Goal: Task Accomplishment & Management: Use online tool/utility

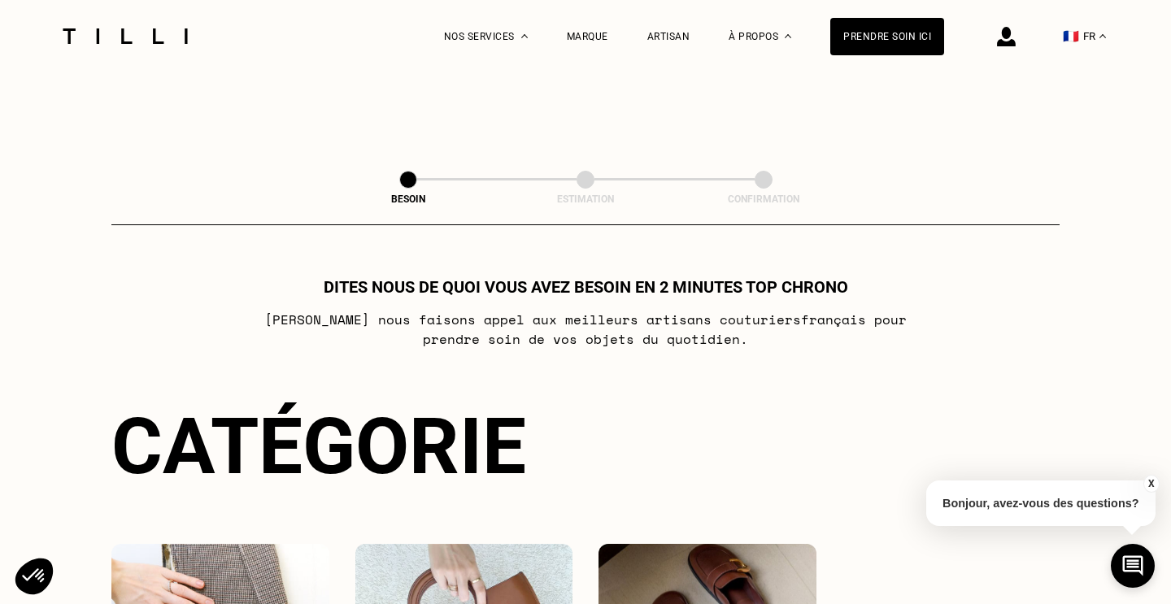
scroll to position [1249, 0]
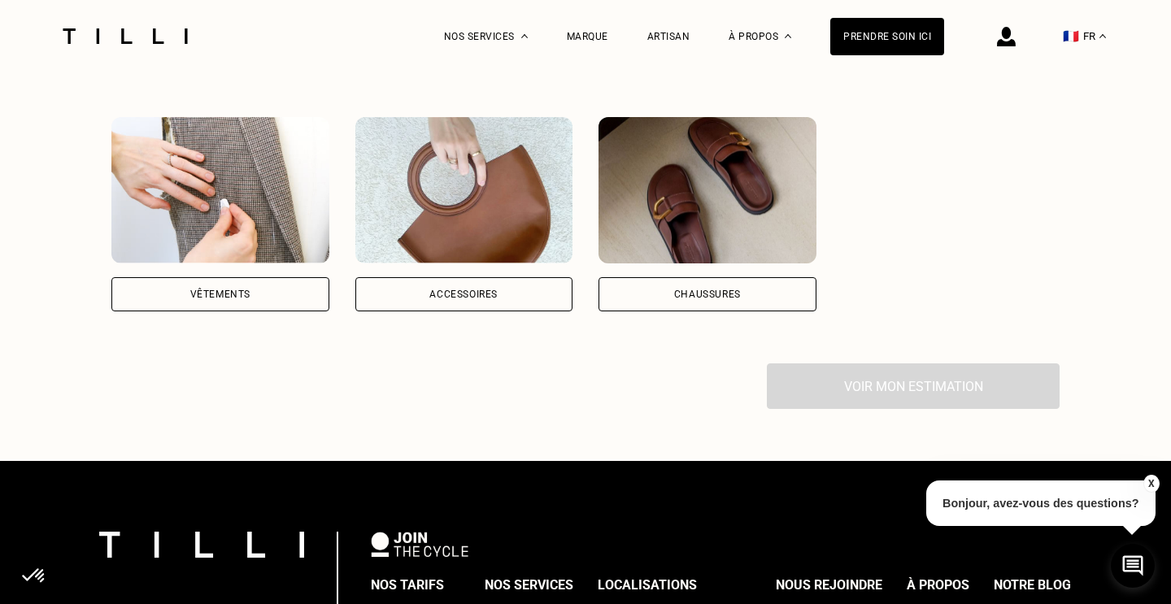
click at [251, 277] on div "Vêtements" at bounding box center [220, 294] width 218 height 34
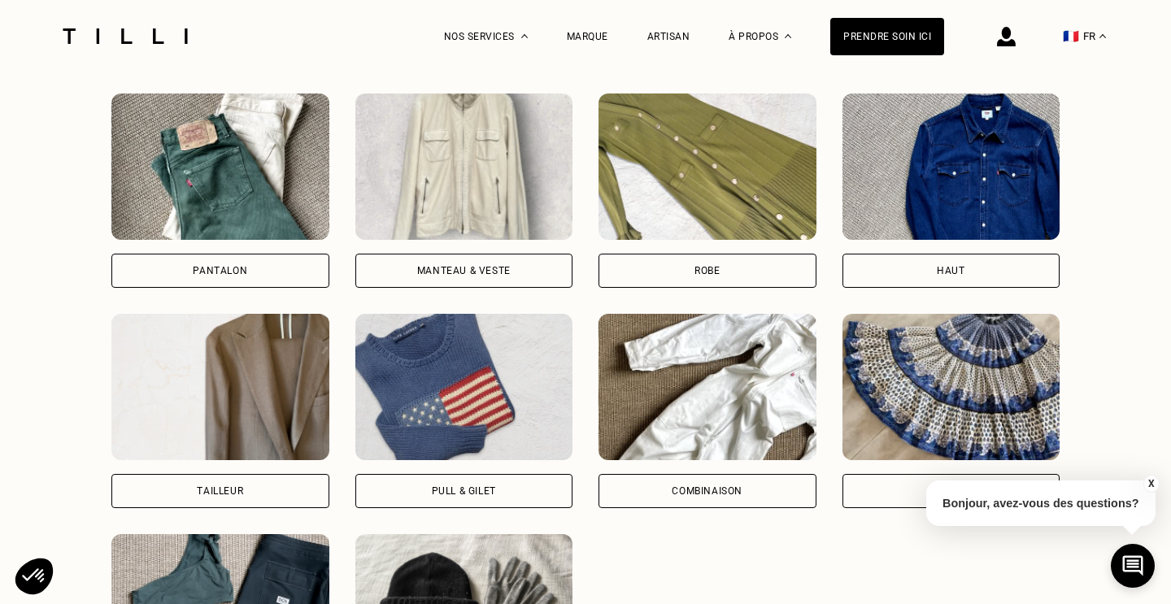
scroll to position [1728, 0]
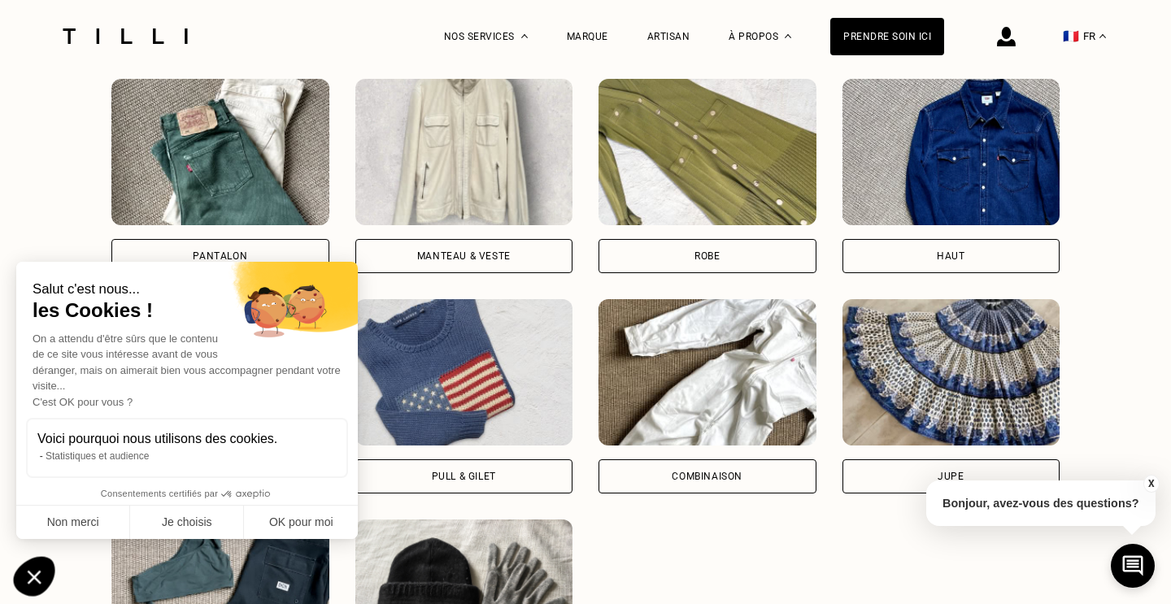
click at [37, 574] on icon "Fermer le widget sans consentement" at bounding box center [35, 578] width 14 height 14
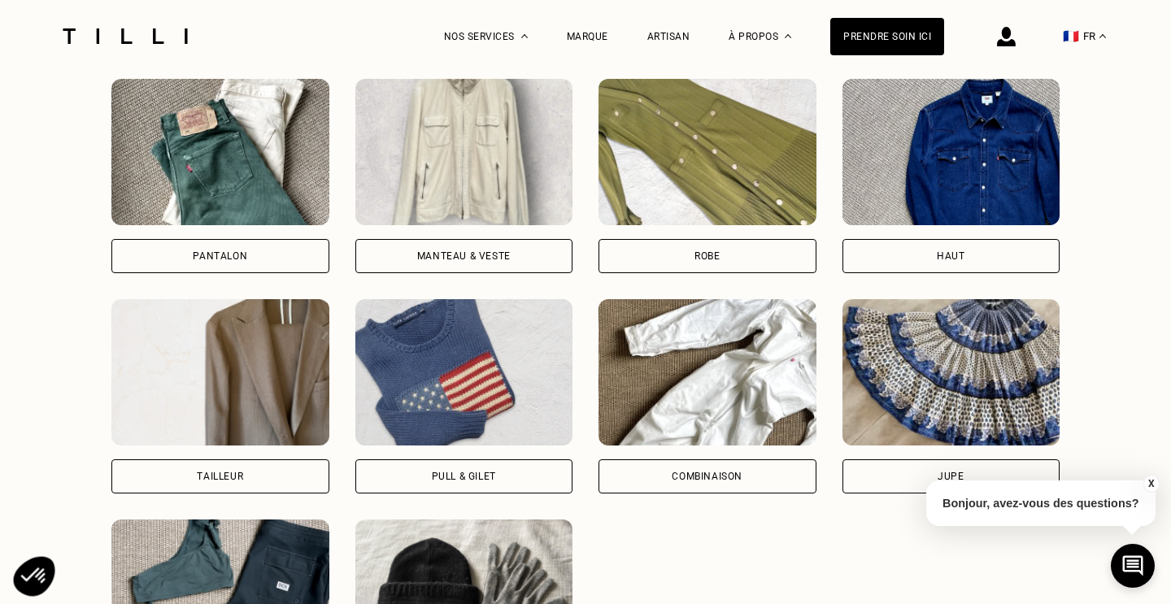
click at [481, 214] on div "Manteau & Veste" at bounding box center [464, 176] width 218 height 194
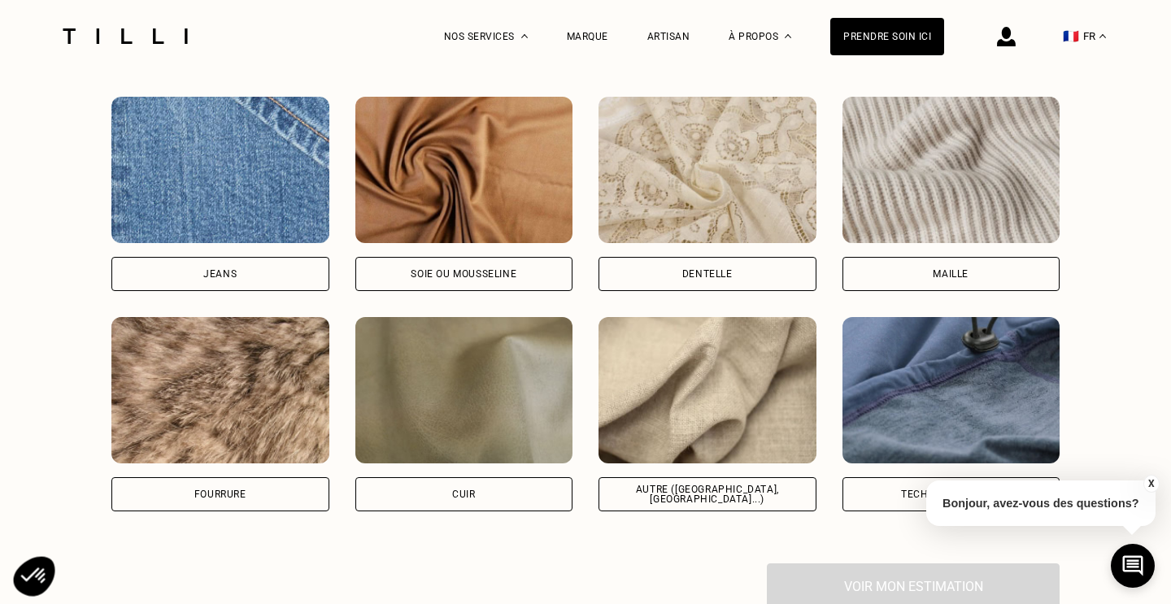
scroll to position [2698, 0]
click at [650, 477] on div "Autre ([GEOGRAPHIC_DATA], [GEOGRAPHIC_DATA]...)" at bounding box center [707, 494] width 218 height 34
select select "FR"
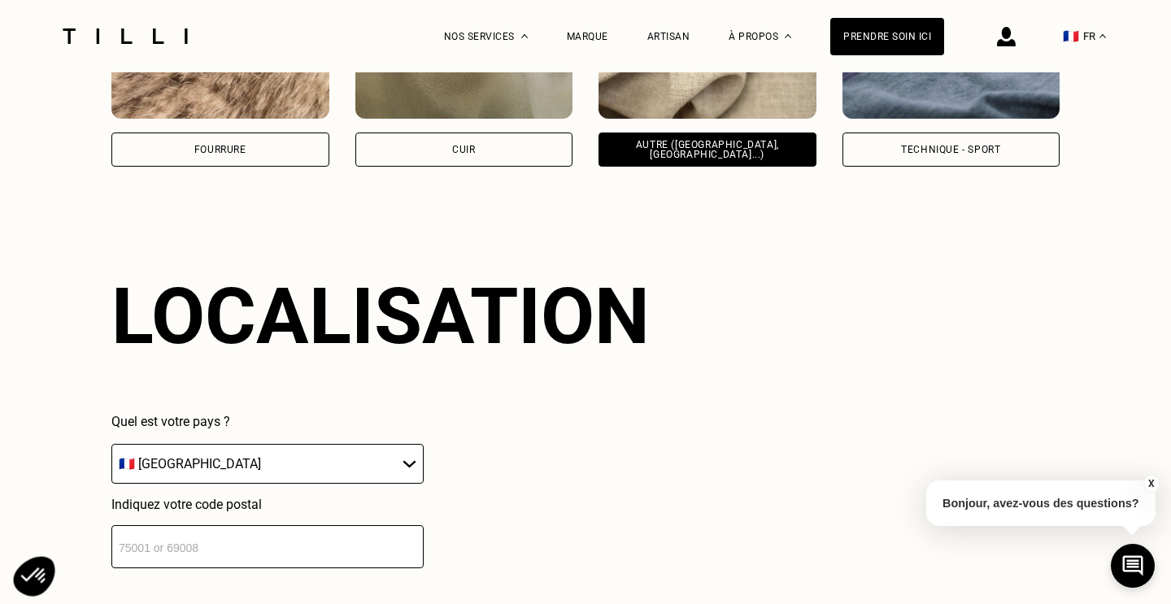
scroll to position [3141, 0]
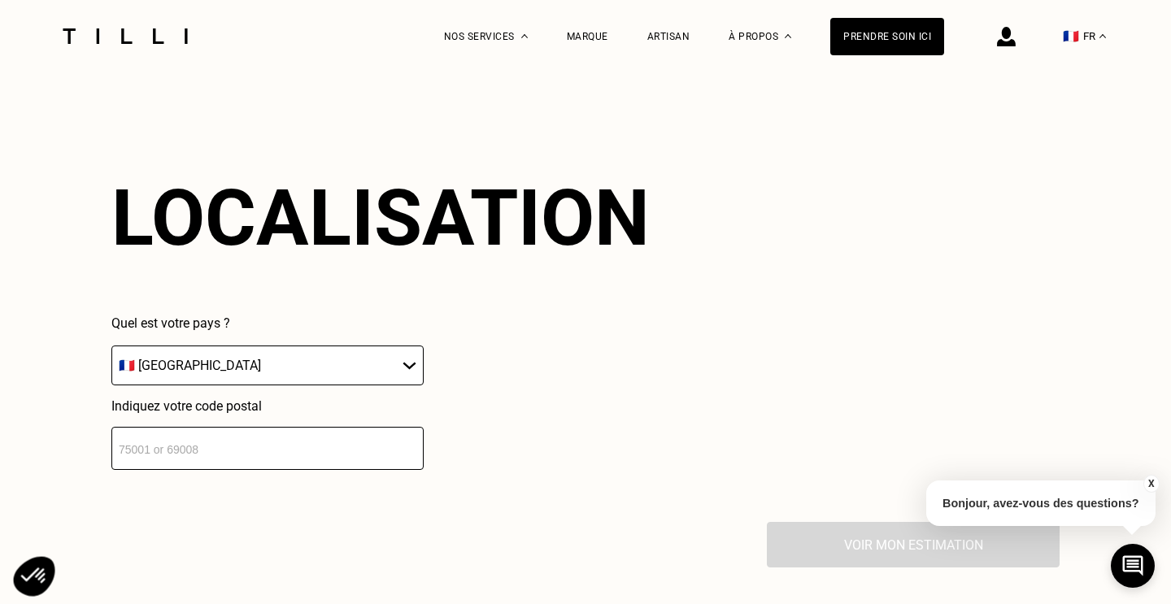
click at [334, 428] on input "number" at bounding box center [267, 448] width 312 height 43
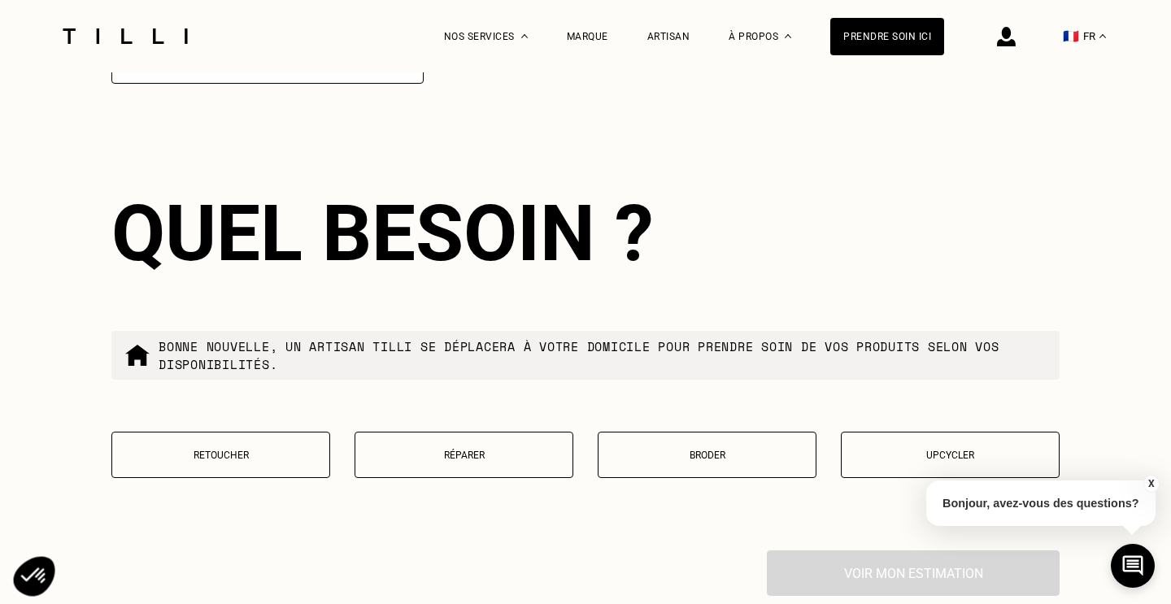
scroll to position [3549, 0]
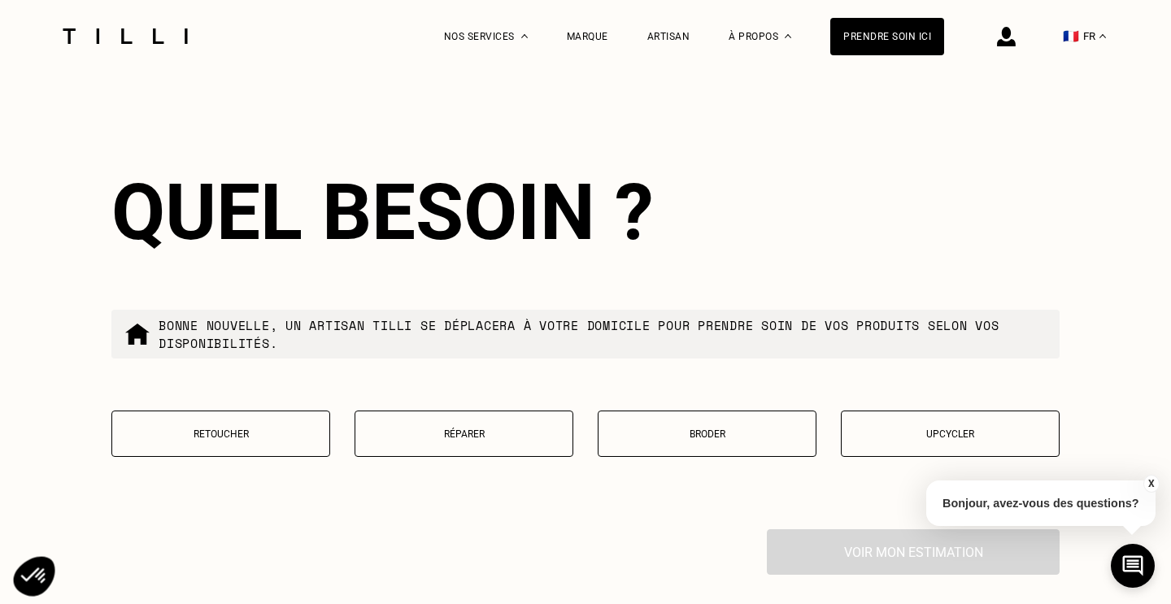
type input "75015"
click at [240, 428] on p "Retoucher" at bounding box center [220, 433] width 201 height 11
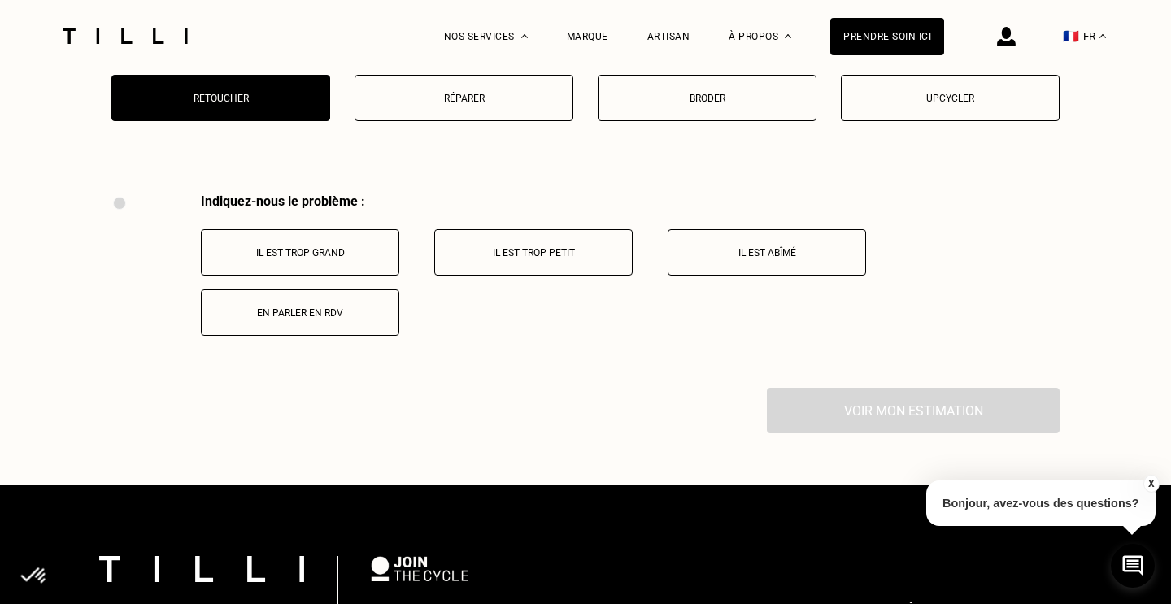
scroll to position [3810, 0]
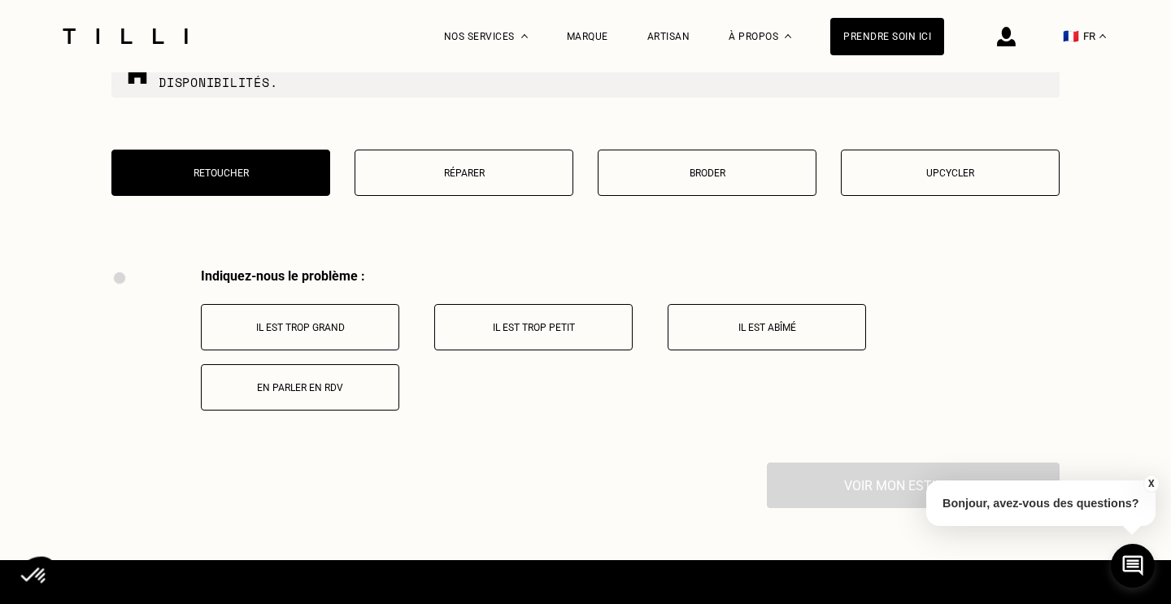
click at [348, 325] on button "Il est trop grand" at bounding box center [300, 327] width 198 height 46
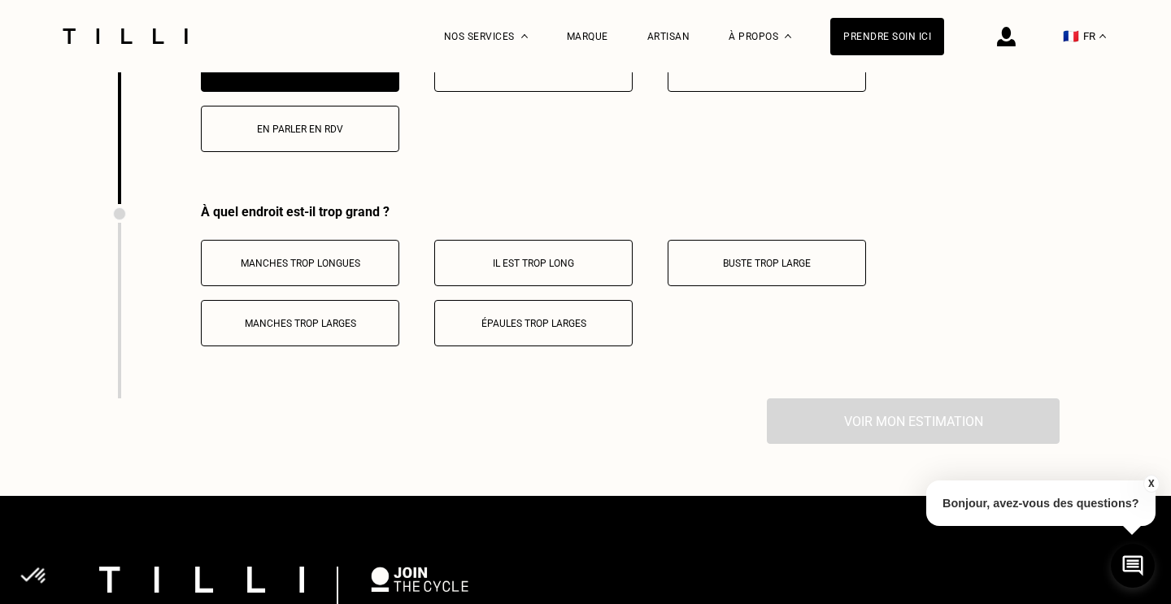
scroll to position [4057, 0]
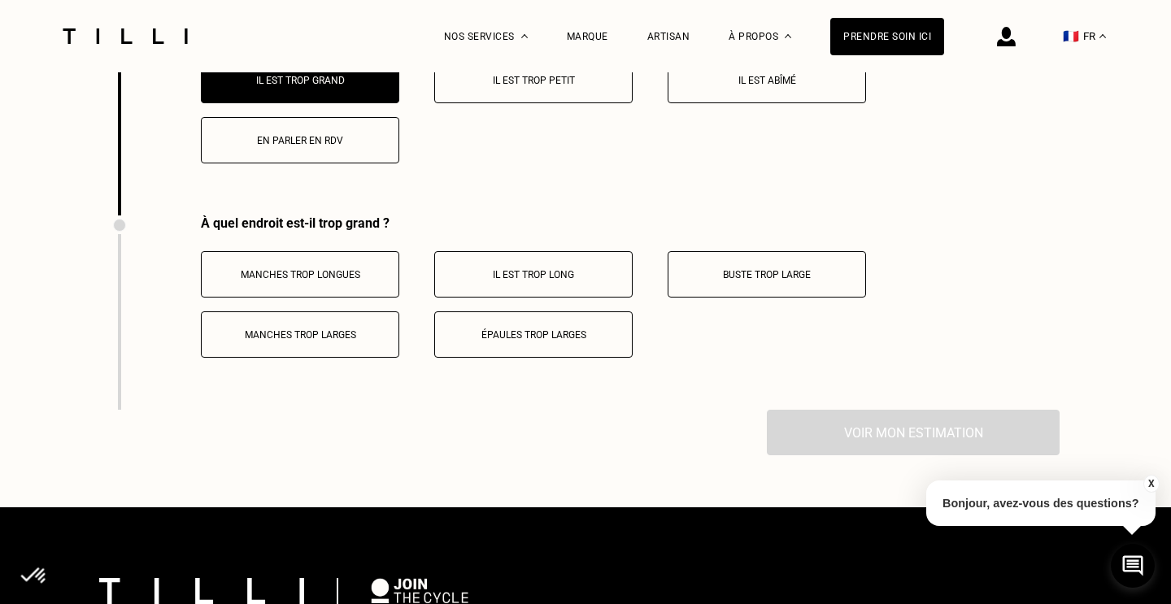
click at [353, 253] on button "Manches trop longues" at bounding box center [300, 274] width 198 height 46
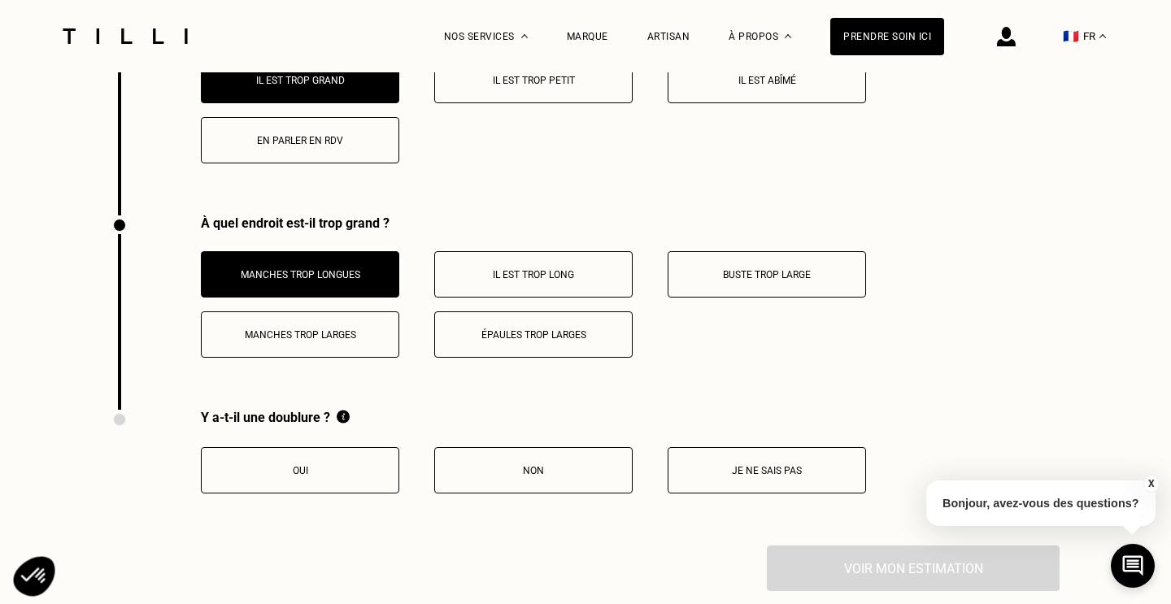
click at [315, 465] on p "Oui" at bounding box center [300, 470] width 180 height 11
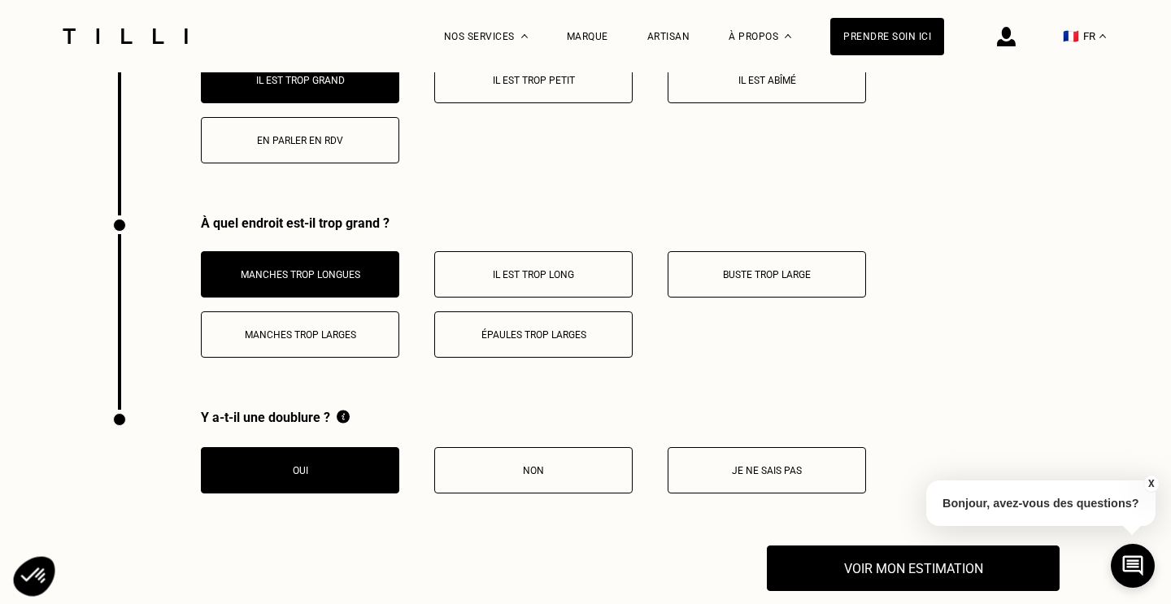
click at [528, 329] on p "Épaules trop larges" at bounding box center [533, 334] width 180 height 11
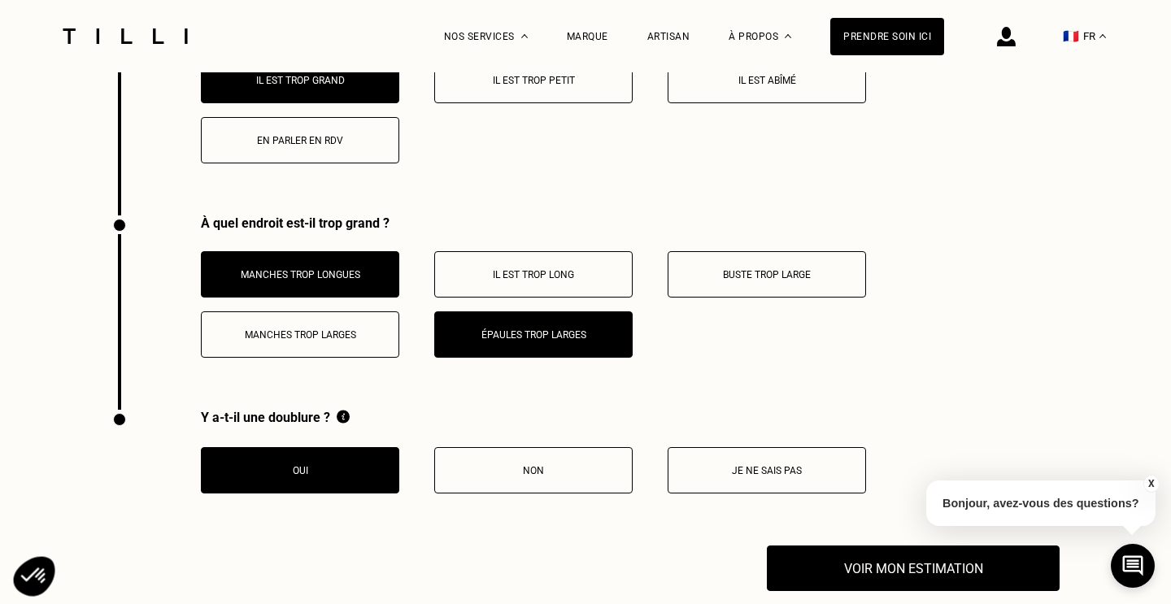
click at [367, 311] on button "Manches trop larges" at bounding box center [300, 334] width 198 height 46
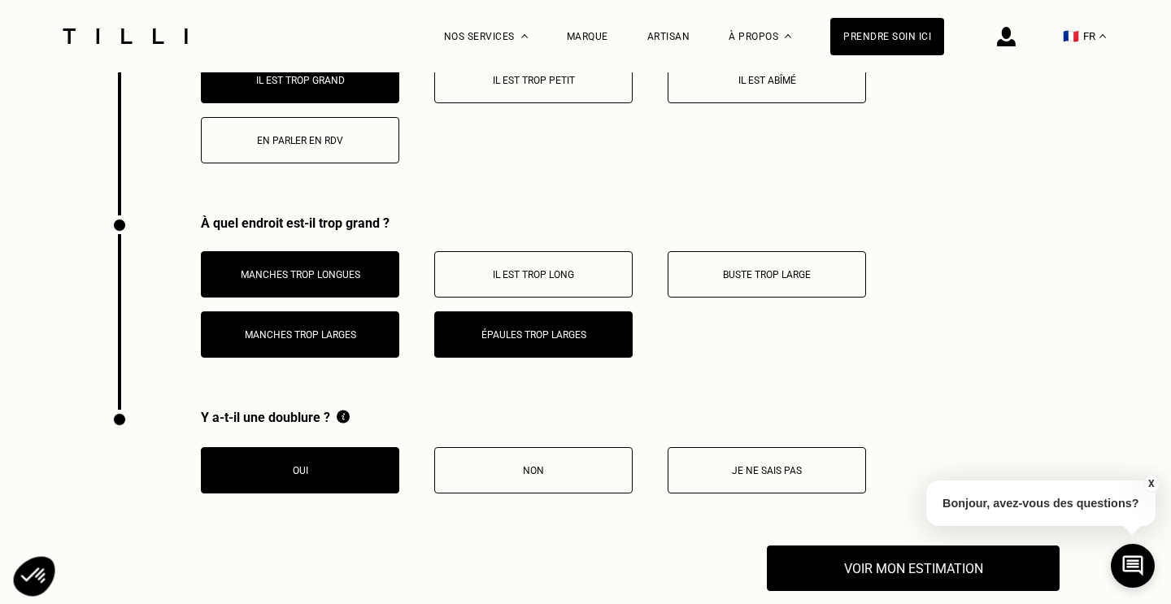
click at [732, 269] on p "Buste trop large" at bounding box center [766, 274] width 180 height 11
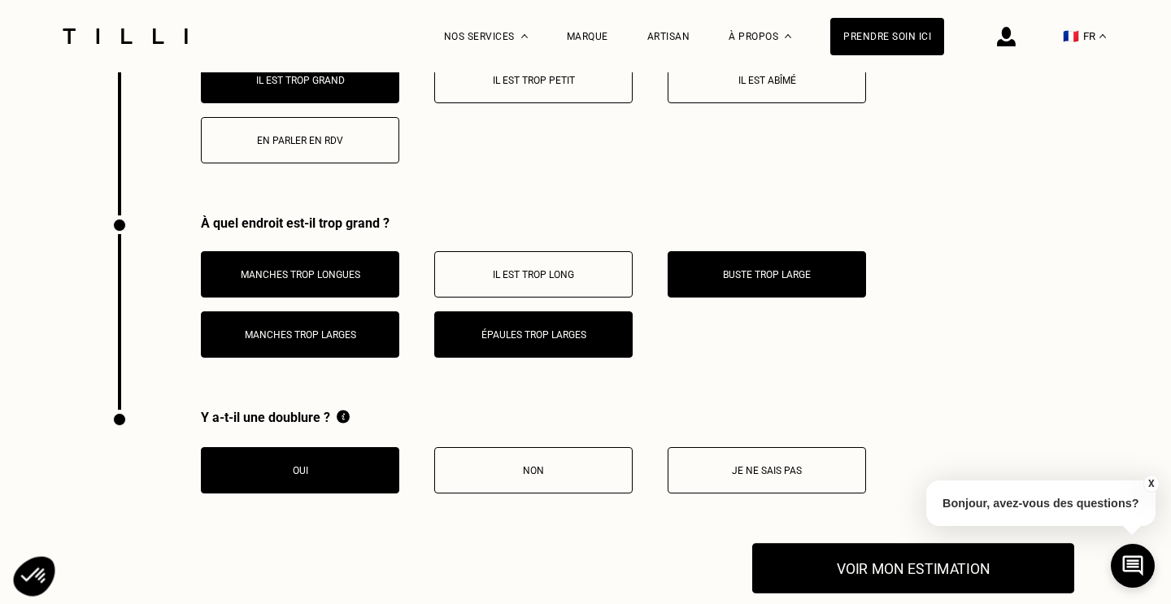
click at [807, 551] on button "Voir mon estimation" at bounding box center [913, 569] width 322 height 50
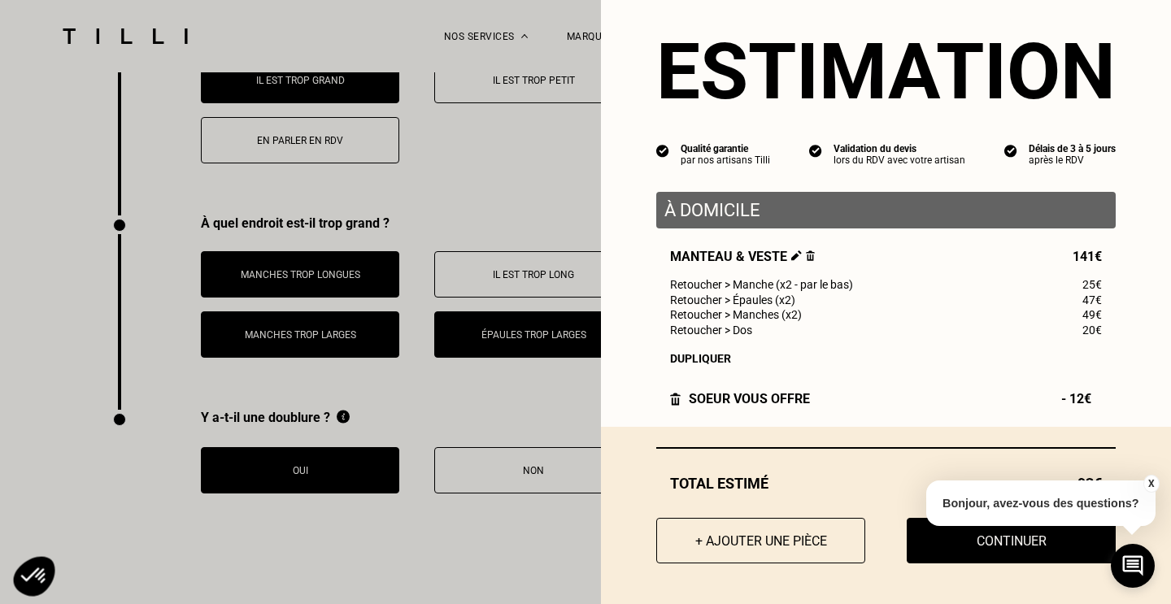
scroll to position [25, 0]
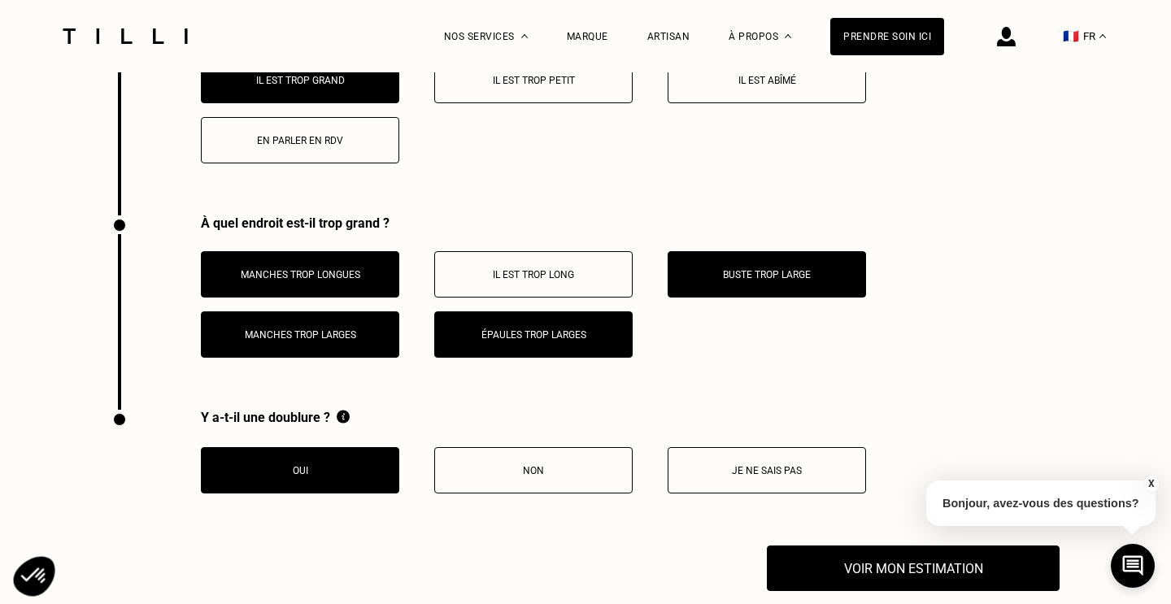
click at [547, 327] on button "Épaules trop larges" at bounding box center [533, 334] width 198 height 46
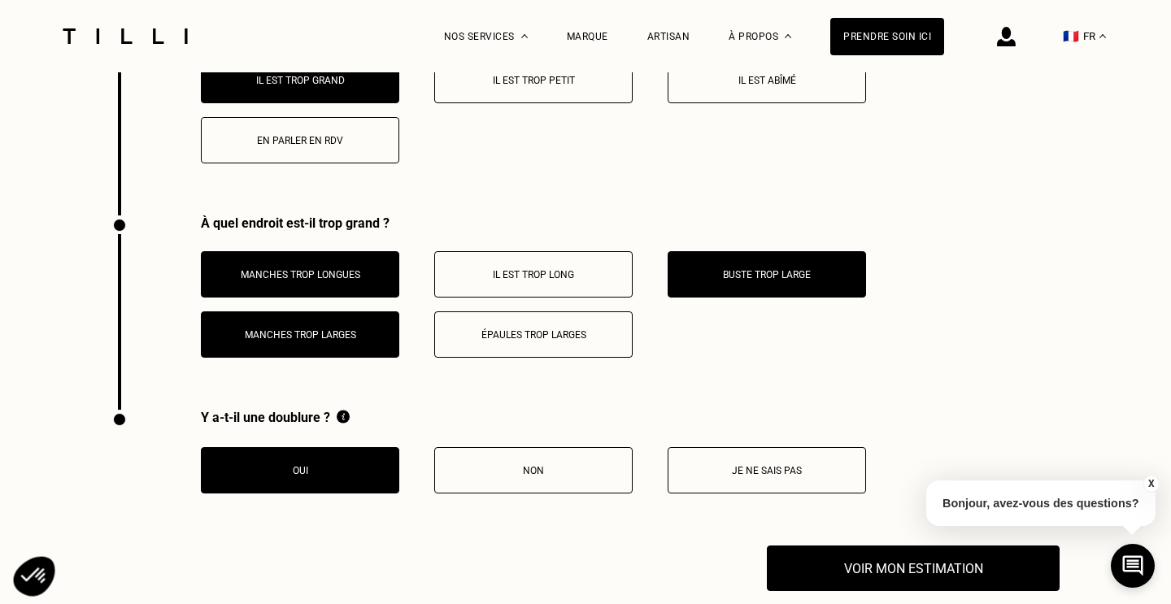
click at [547, 327] on button "Épaules trop larges" at bounding box center [533, 334] width 198 height 46
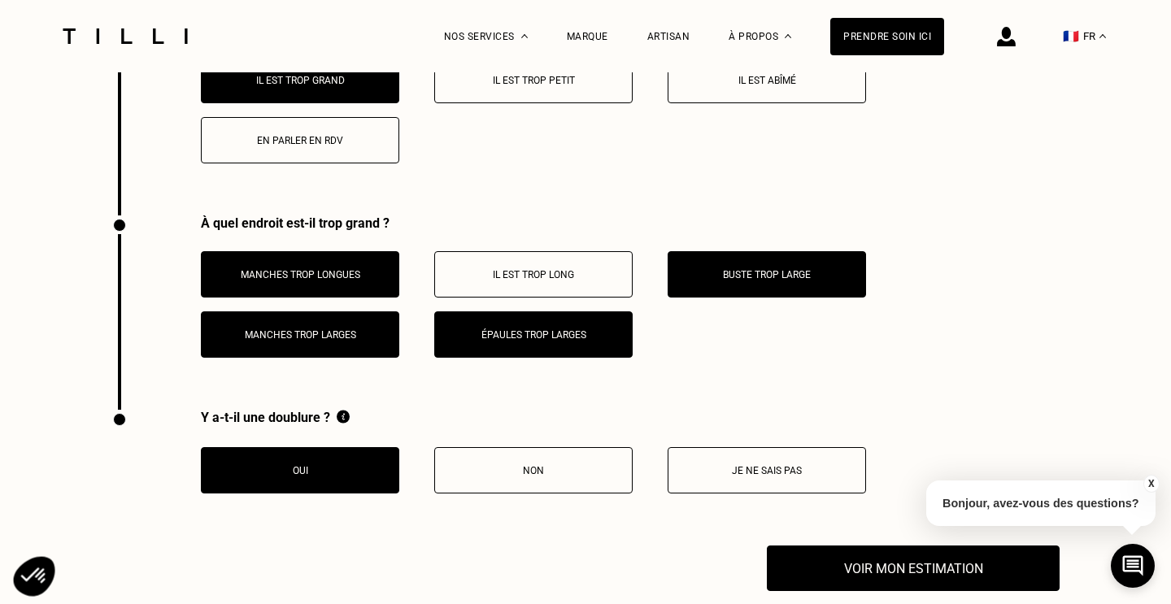
click at [361, 329] on p "Manches trop larges" at bounding box center [300, 334] width 180 height 11
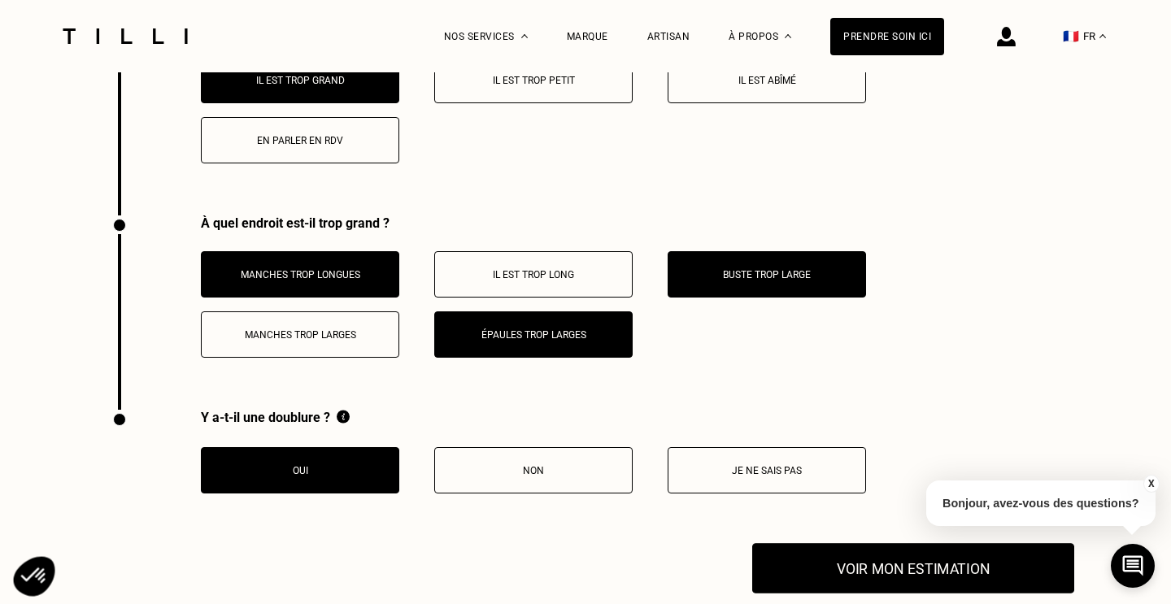
click at [884, 549] on button "Voir mon estimation" at bounding box center [913, 569] width 322 height 50
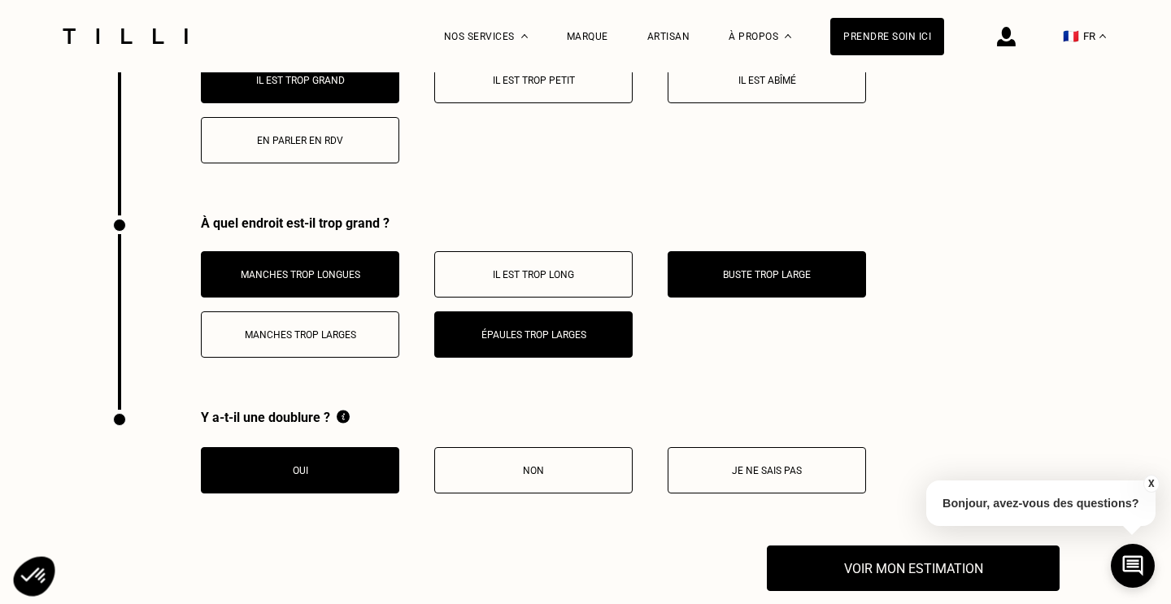
click at [801, 269] on p "Buste trop large" at bounding box center [766, 274] width 180 height 11
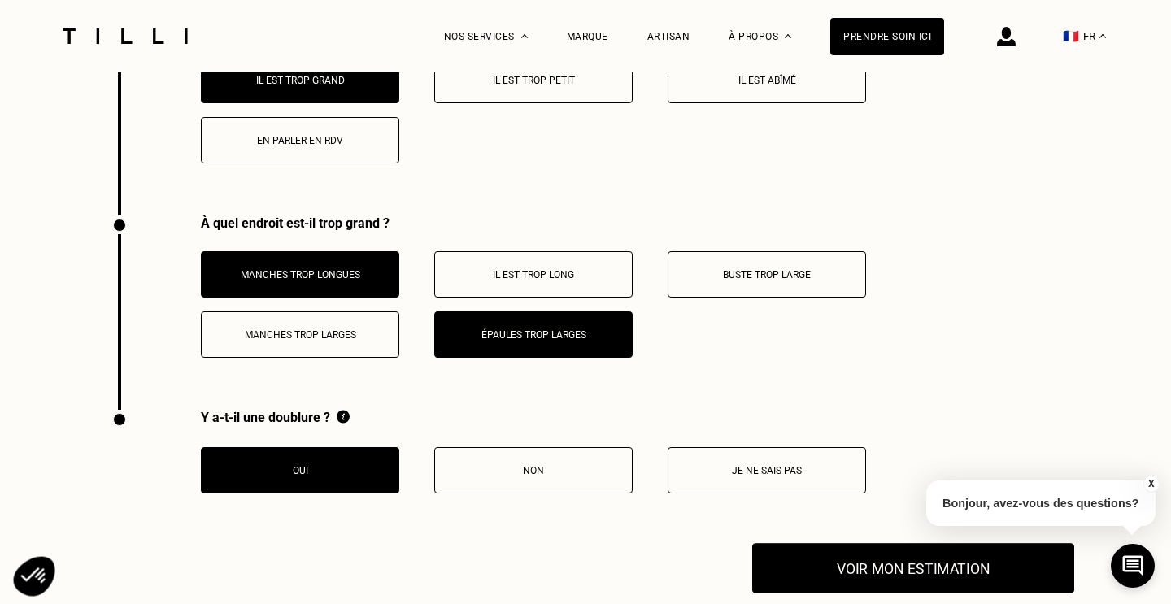
click at [813, 549] on button "Voir mon estimation" at bounding box center [913, 569] width 322 height 50
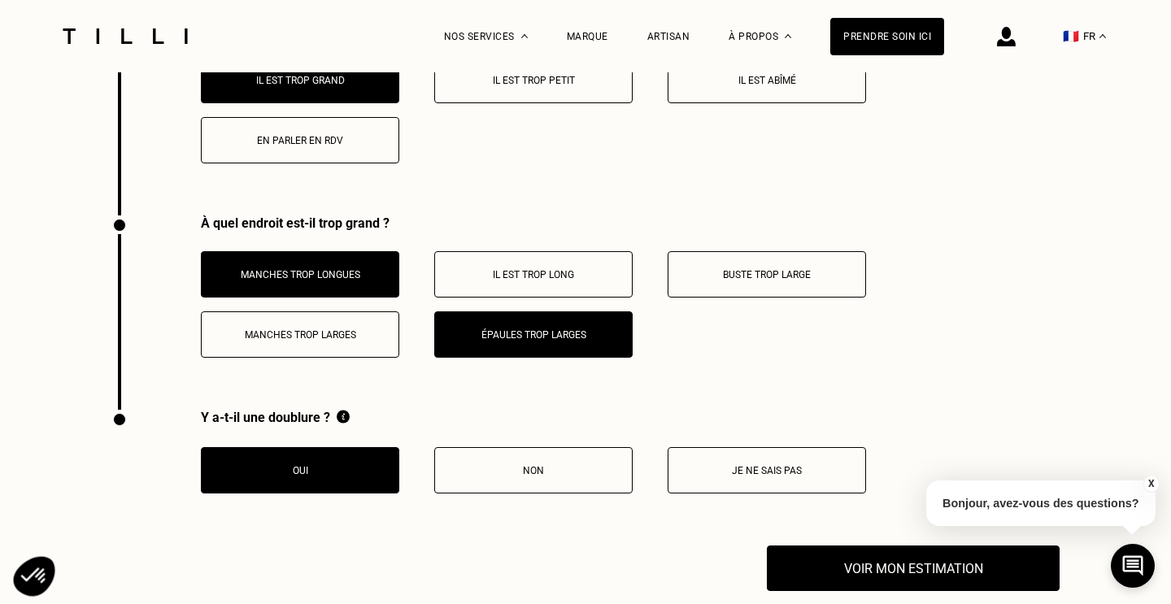
click at [537, 331] on button "Épaules trop larges" at bounding box center [533, 334] width 198 height 46
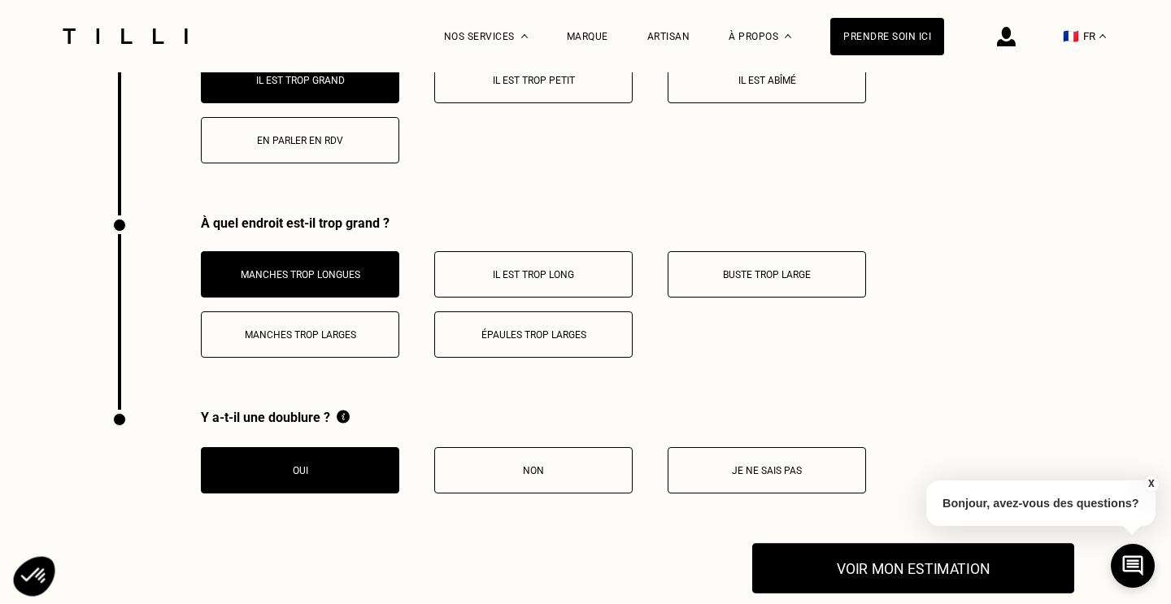
click at [810, 550] on button "Voir mon estimation" at bounding box center [913, 569] width 322 height 50
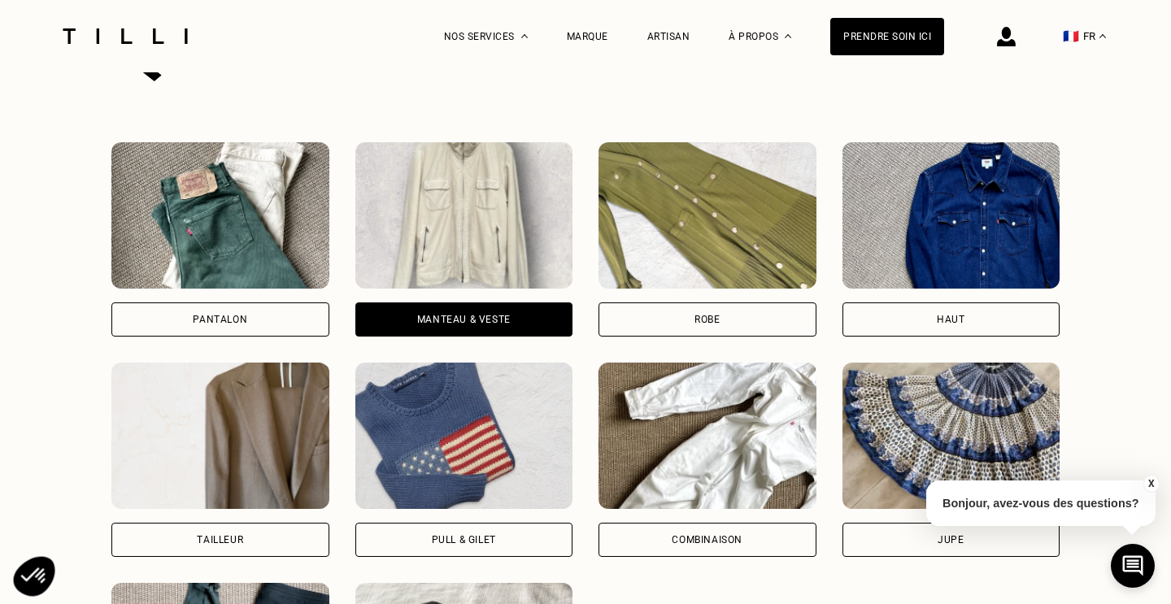
scroll to position [1666, 0]
click at [398, 424] on img at bounding box center [464, 435] width 218 height 146
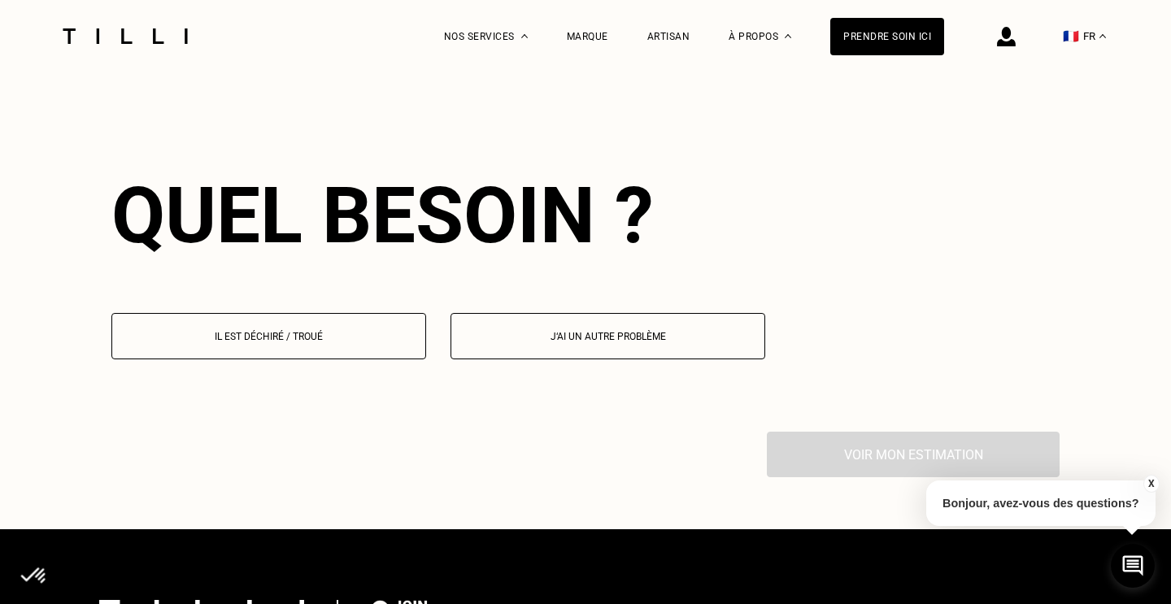
scroll to position [2384, 0]
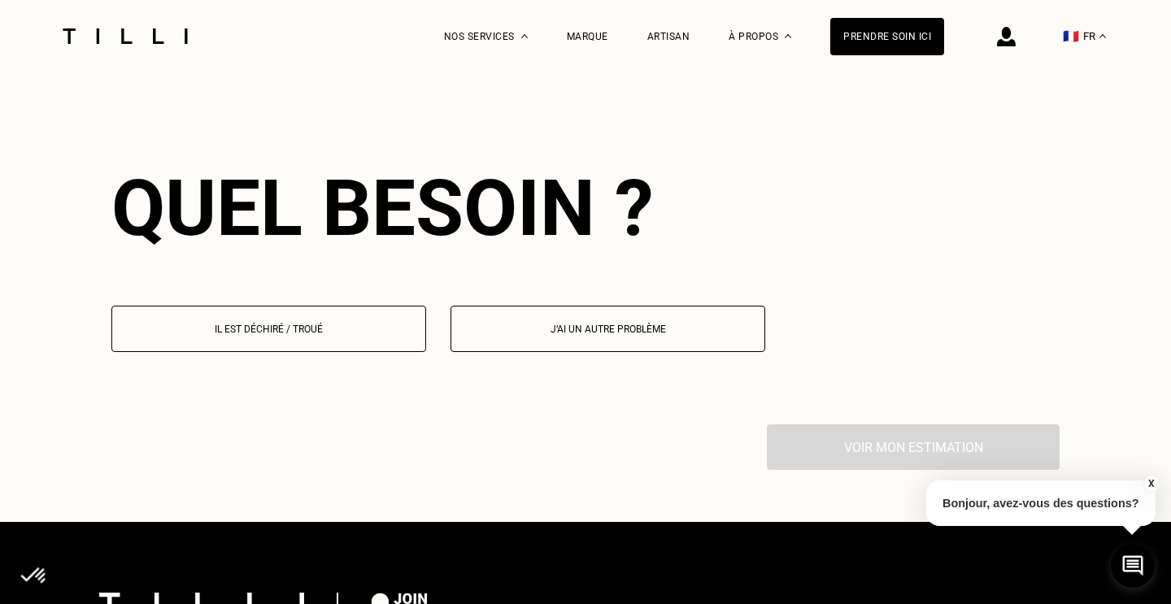
click at [476, 306] on button "J‘ai un autre problème" at bounding box center [607, 329] width 315 height 46
select select "FR"
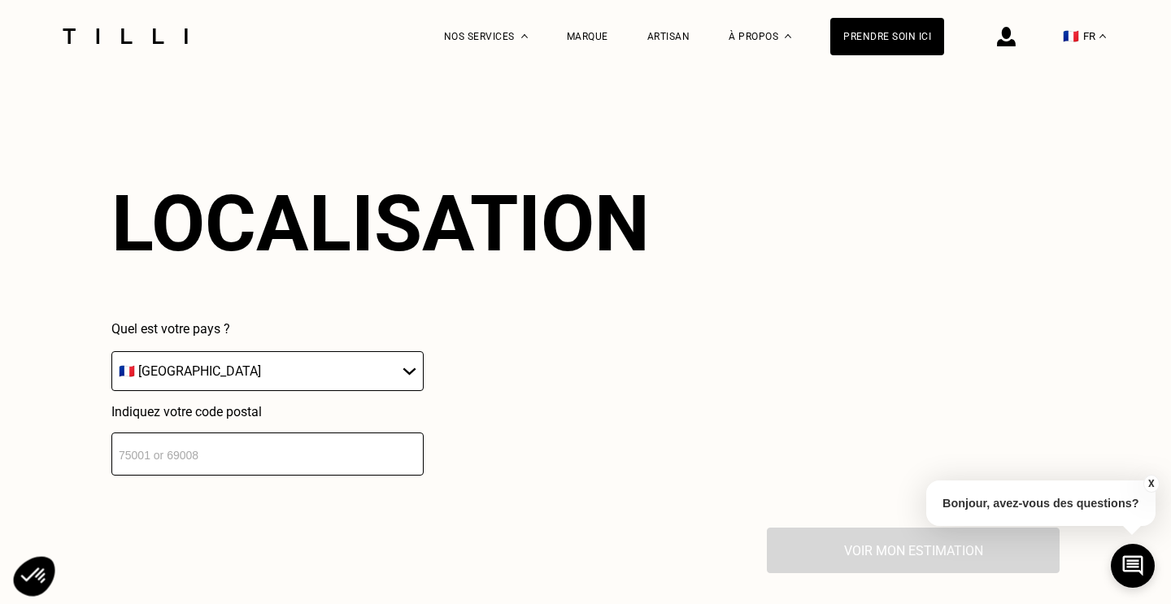
scroll to position [2688, 0]
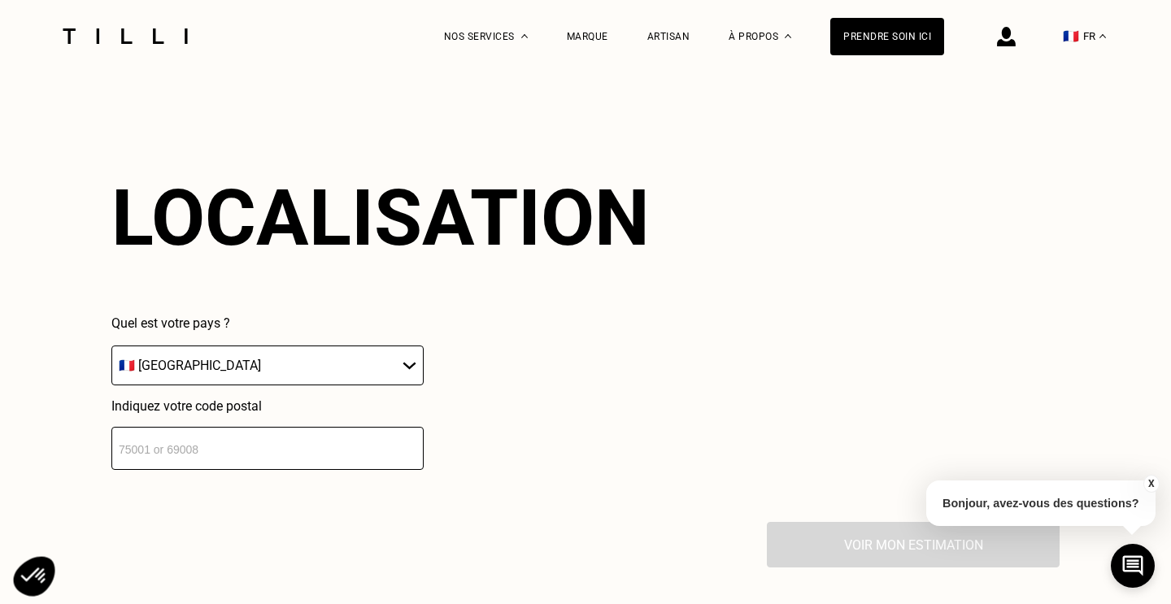
click at [350, 430] on input "number" at bounding box center [267, 448] width 312 height 43
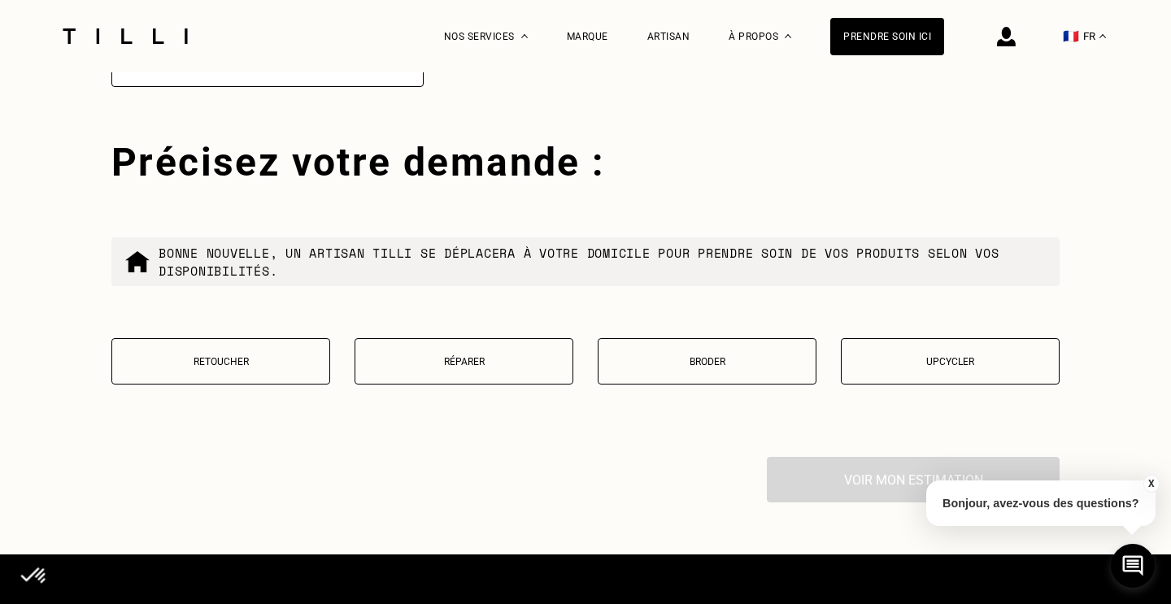
scroll to position [3095, 0]
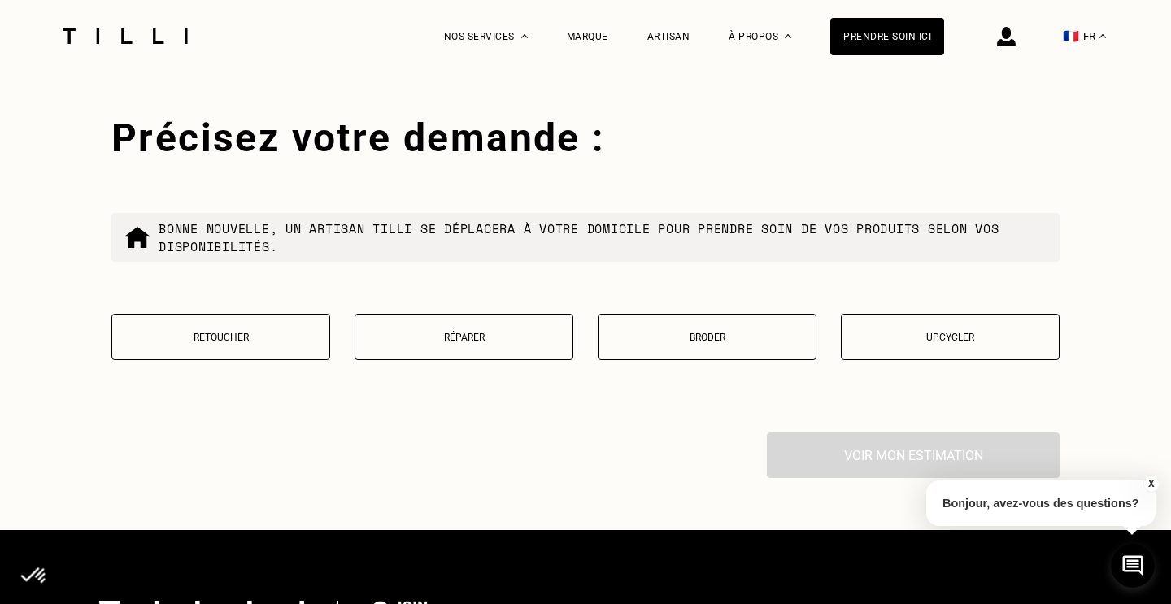
type input "75015"
click at [236, 332] on p "Retoucher" at bounding box center [220, 337] width 201 height 11
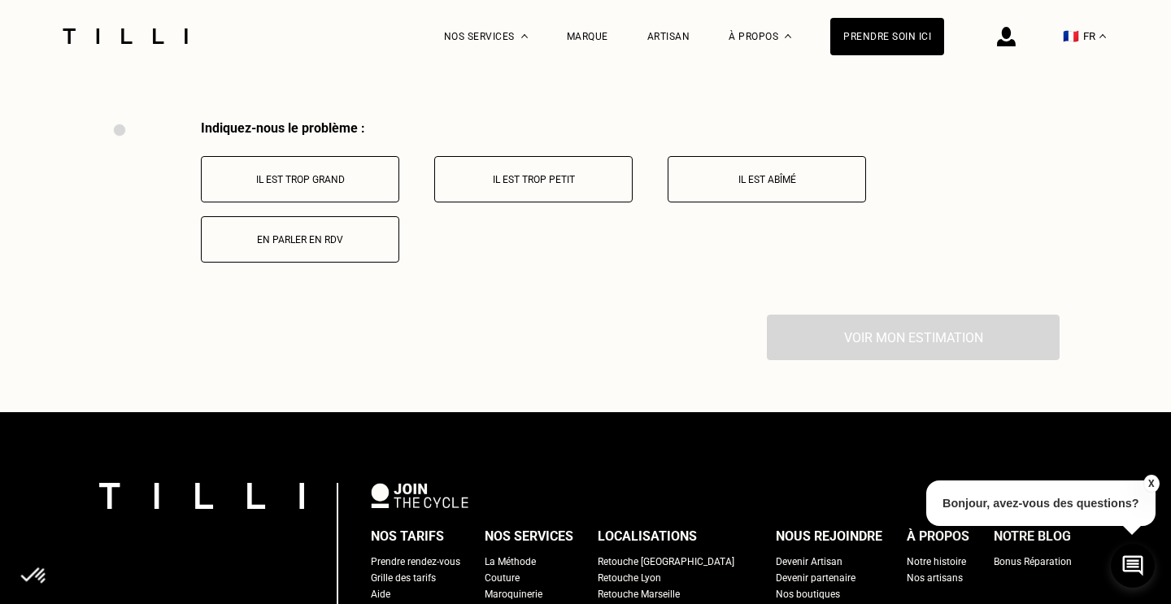
scroll to position [3413, 0]
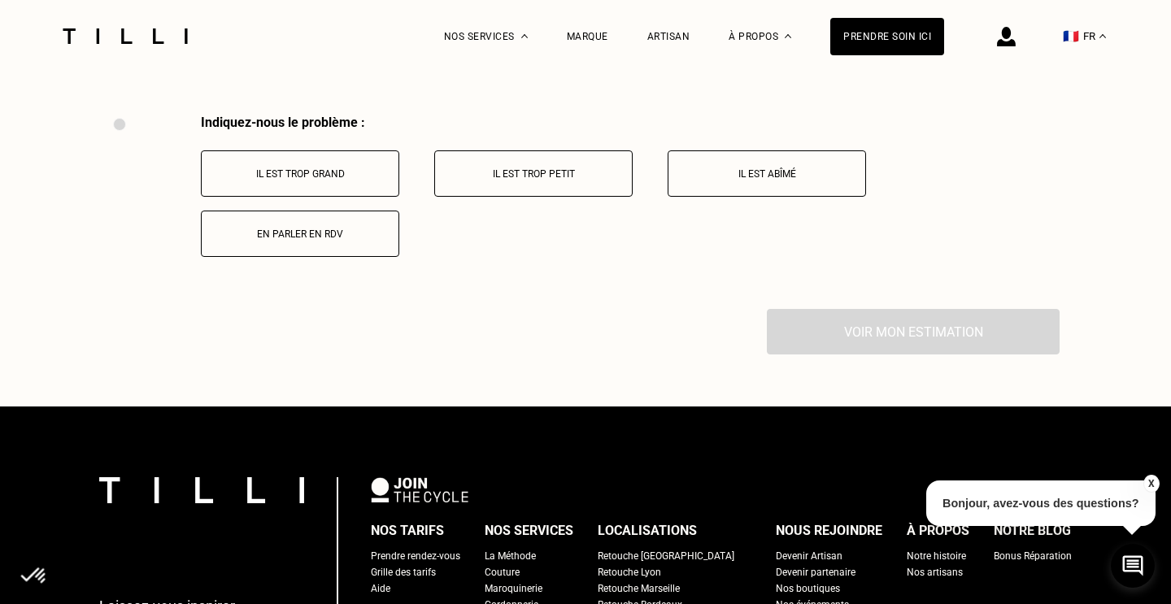
click at [342, 168] on p "Il est trop grand" at bounding box center [300, 173] width 180 height 11
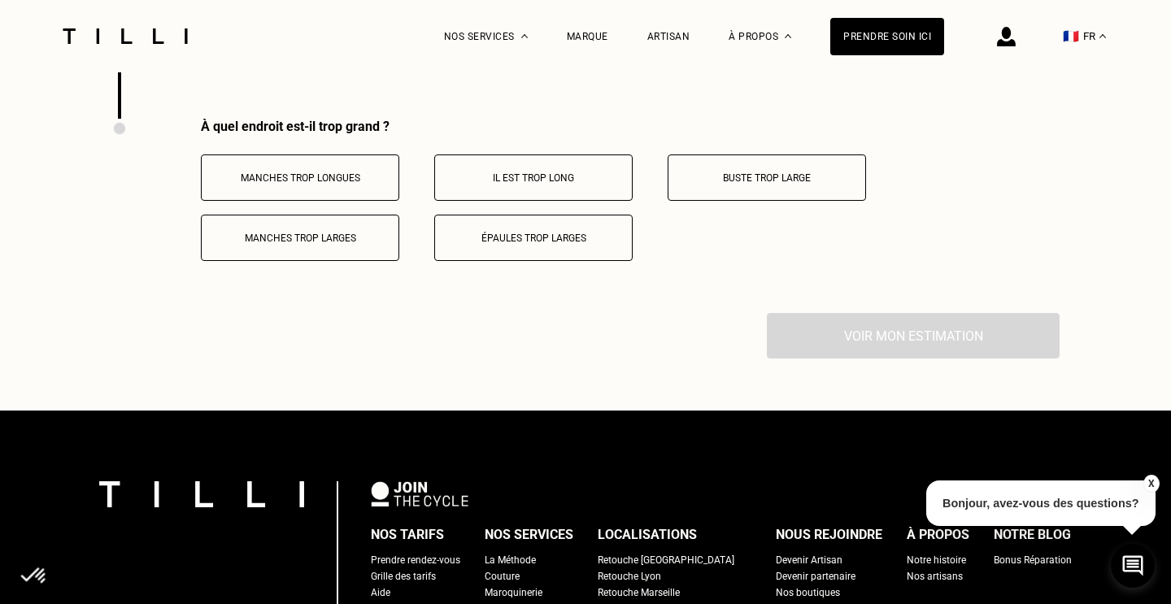
scroll to position [3607, 0]
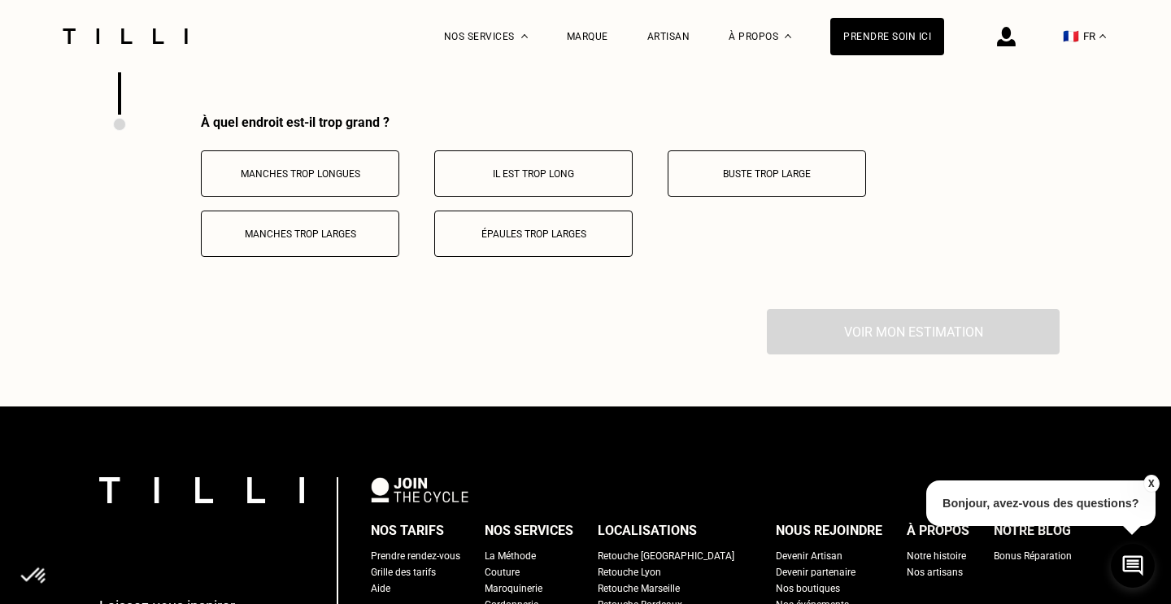
click at [350, 168] on p "Manches trop longues" at bounding box center [300, 173] width 180 height 11
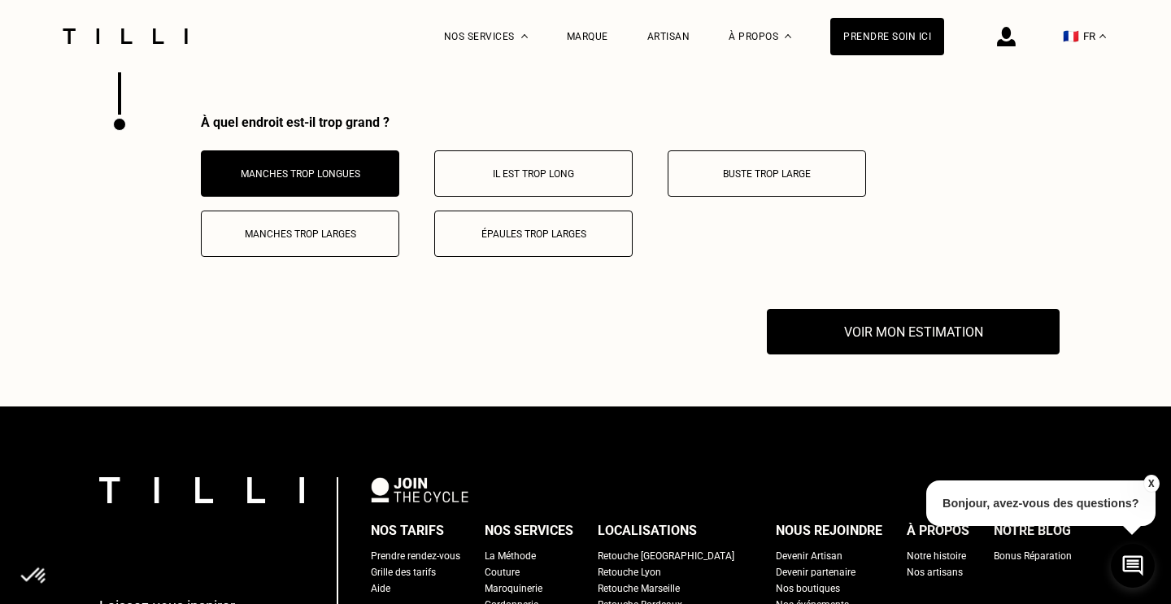
click at [596, 172] on button "Il est trop long" at bounding box center [533, 173] width 198 height 46
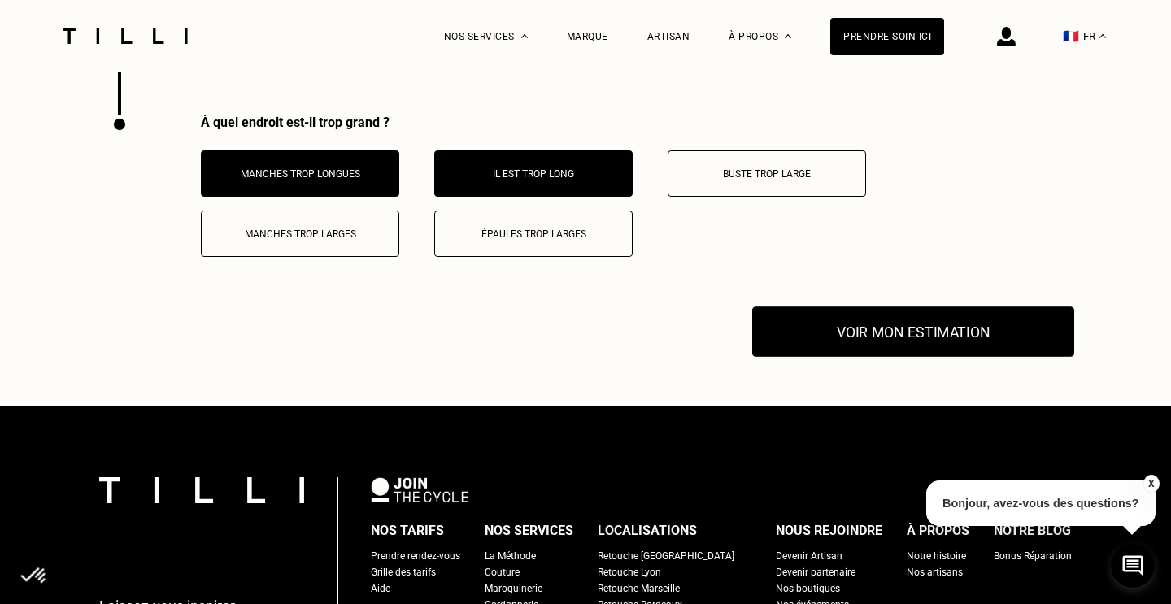
click at [791, 314] on button "Voir mon estimation" at bounding box center [913, 332] width 322 height 50
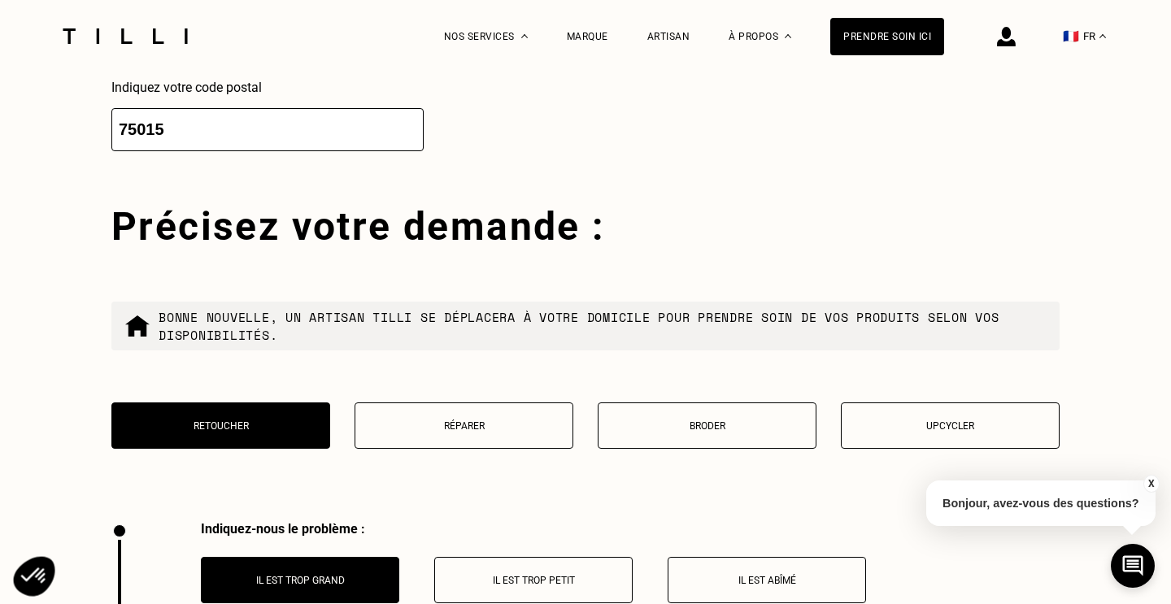
scroll to position [2872, 0]
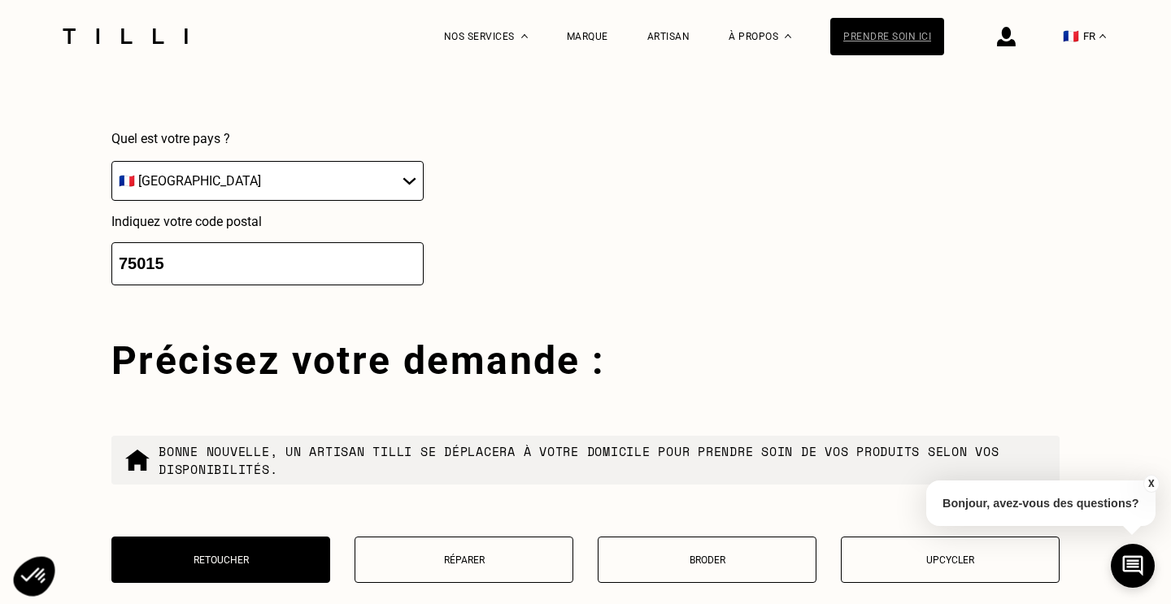
click at [920, 30] on div "Prendre soin ici" at bounding box center [887, 36] width 114 height 37
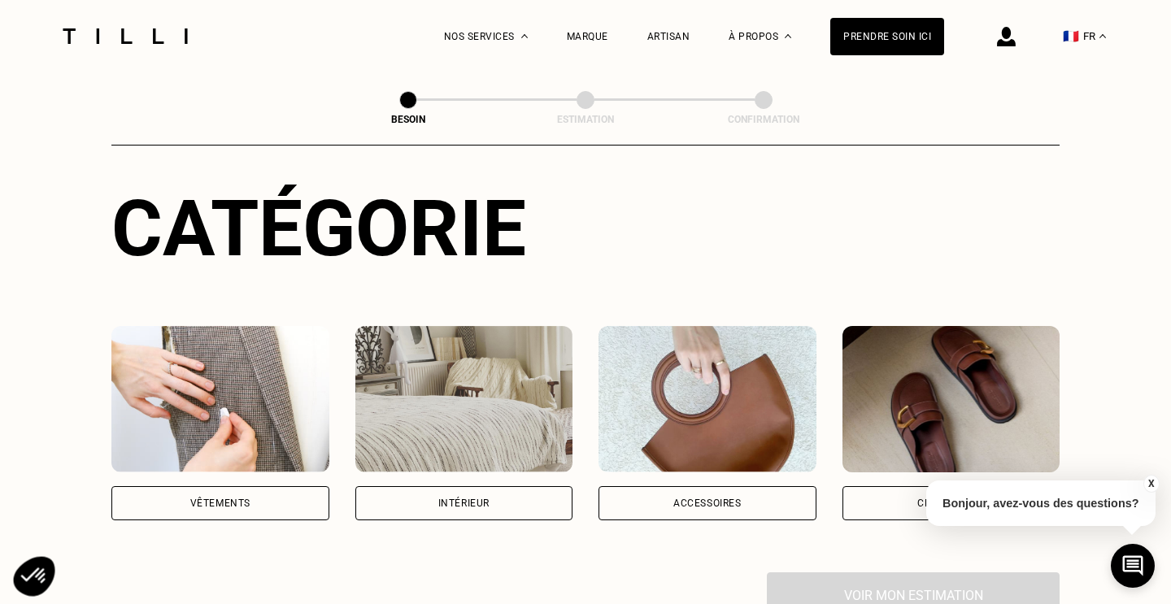
scroll to position [287, 0]
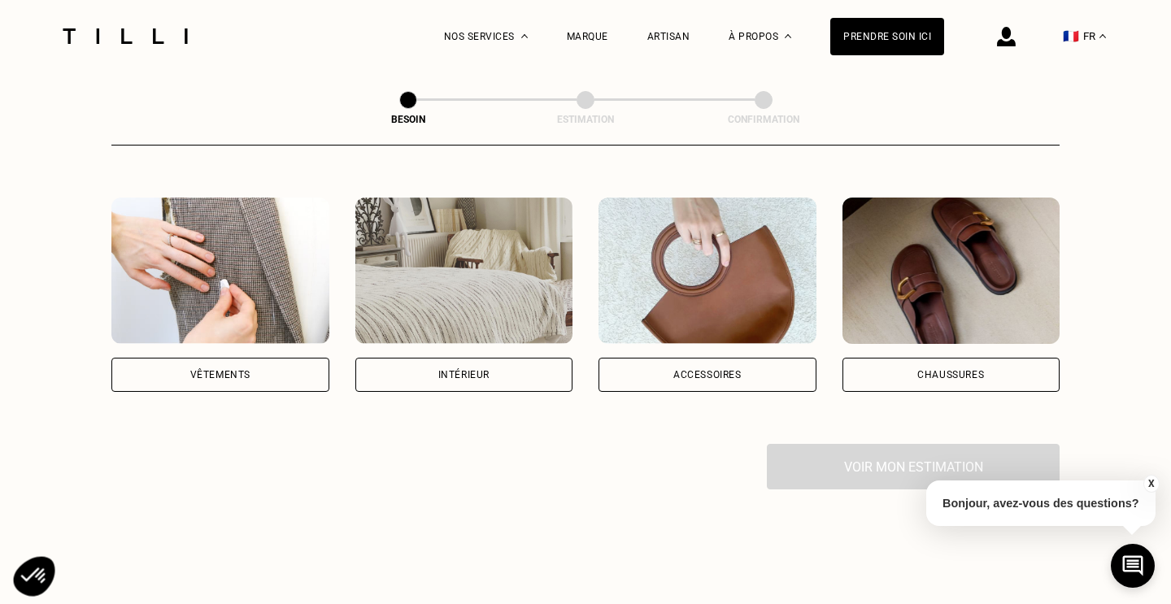
click at [258, 375] on div "Catégorie Vêtements Intérieur Accessoires Chaussures Voir mon estimation" at bounding box center [585, 271] width 948 height 435
click at [259, 363] on div "Vêtements" at bounding box center [220, 375] width 218 height 34
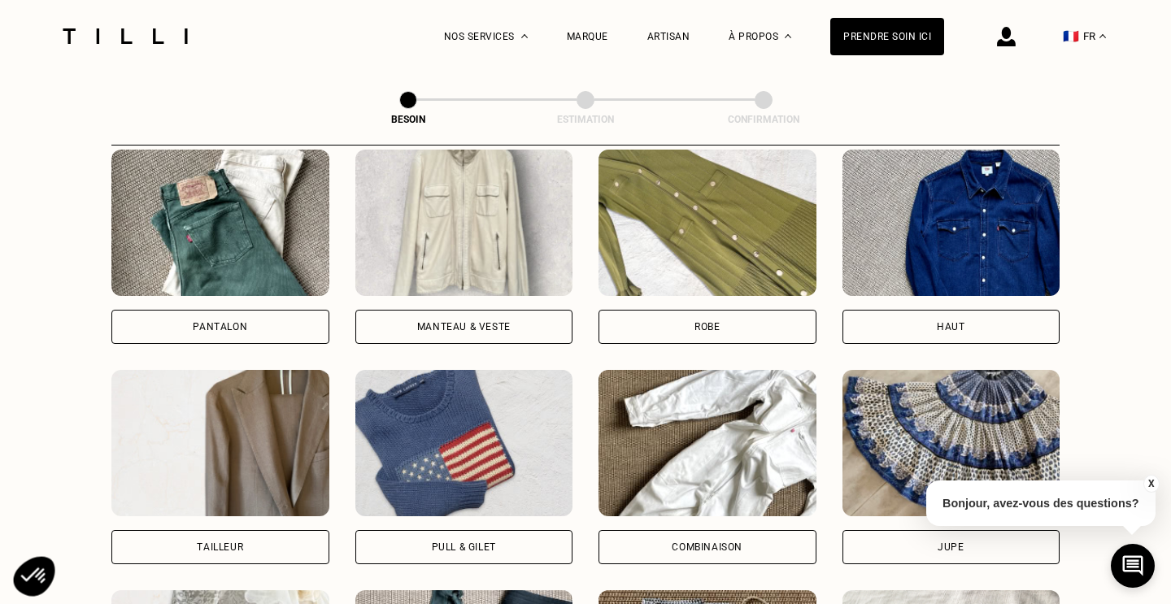
scroll to position [752, 0]
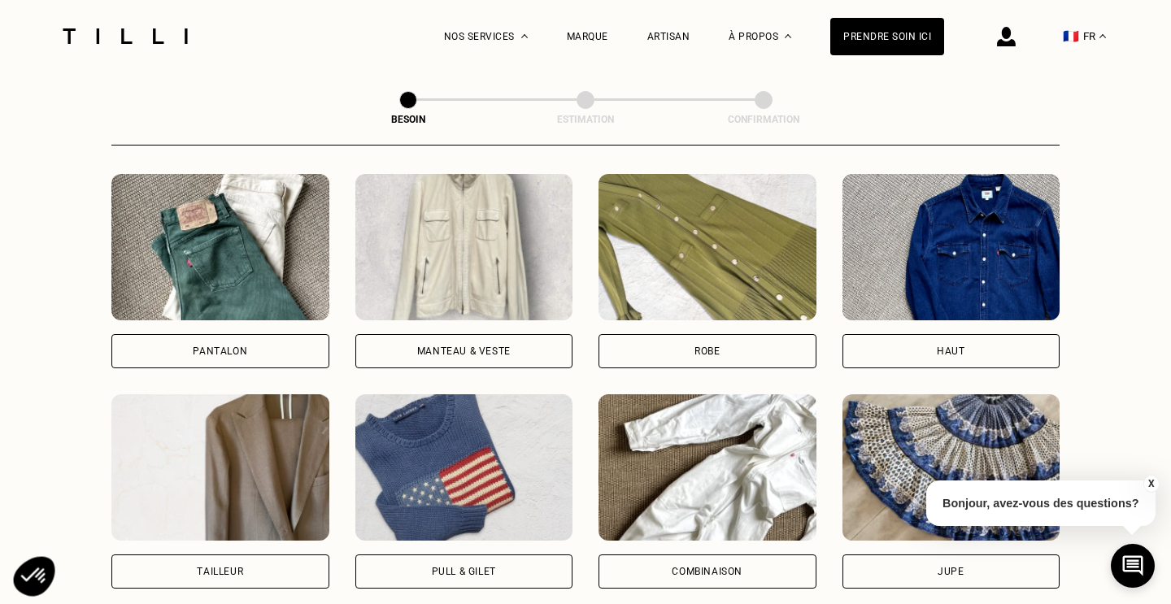
click at [324, 334] on div "Pantalon" at bounding box center [220, 351] width 218 height 34
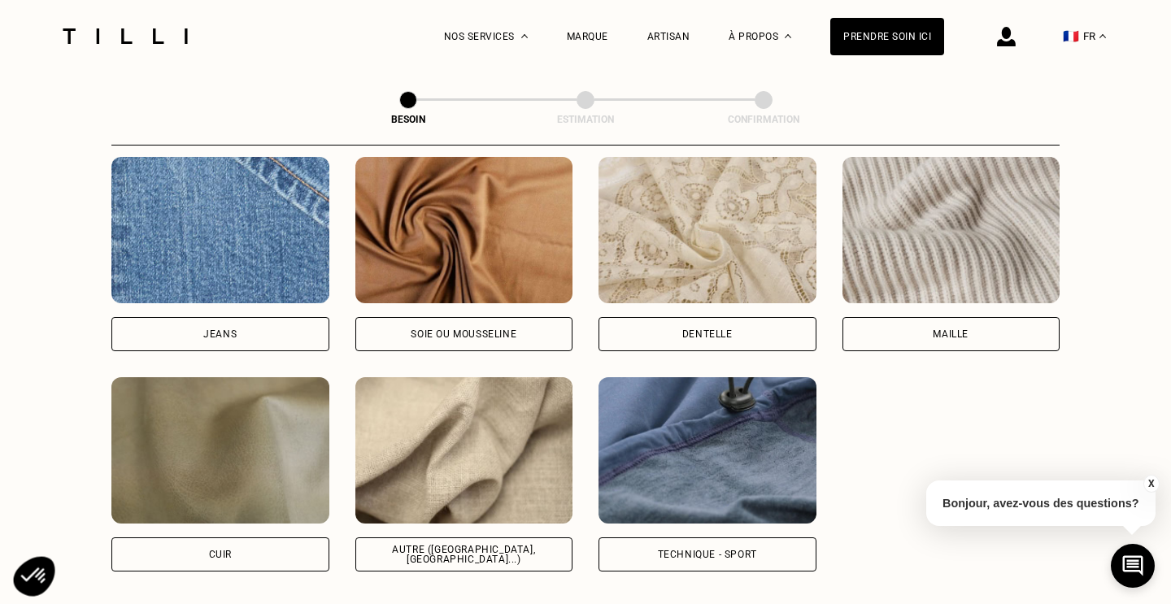
scroll to position [1761, 0]
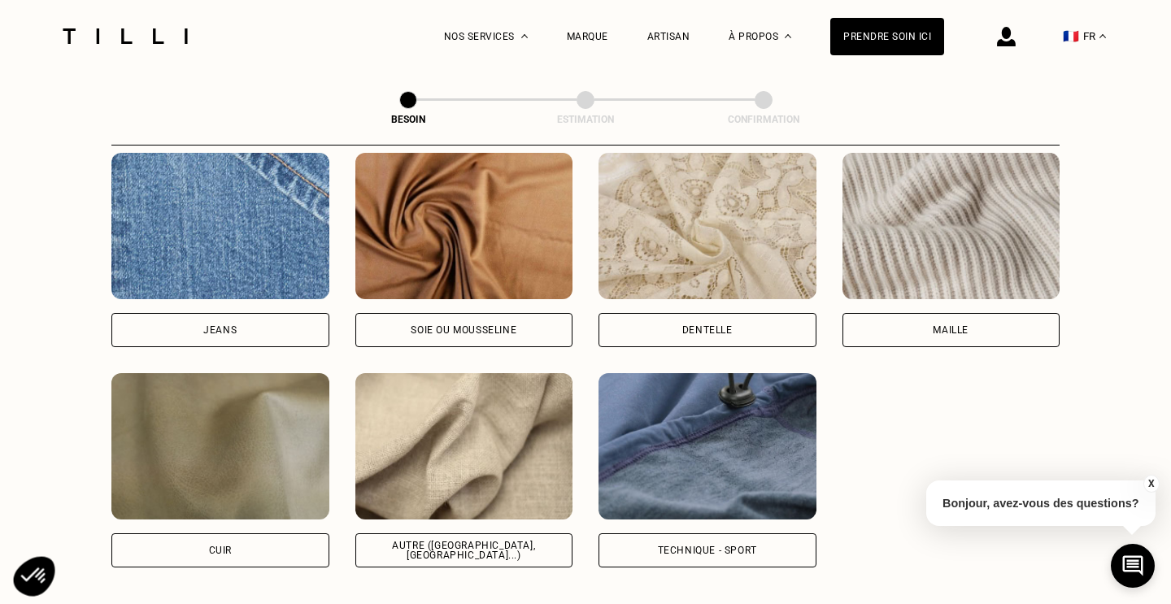
click at [466, 468] on img at bounding box center [464, 446] width 218 height 146
select select "FR"
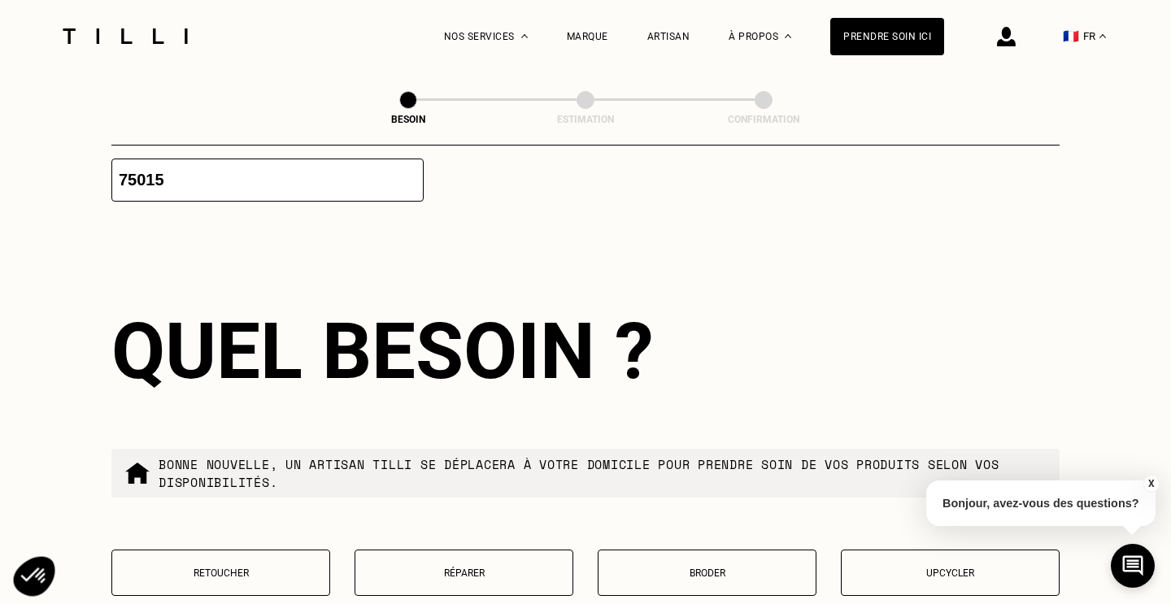
scroll to position [2670, 0]
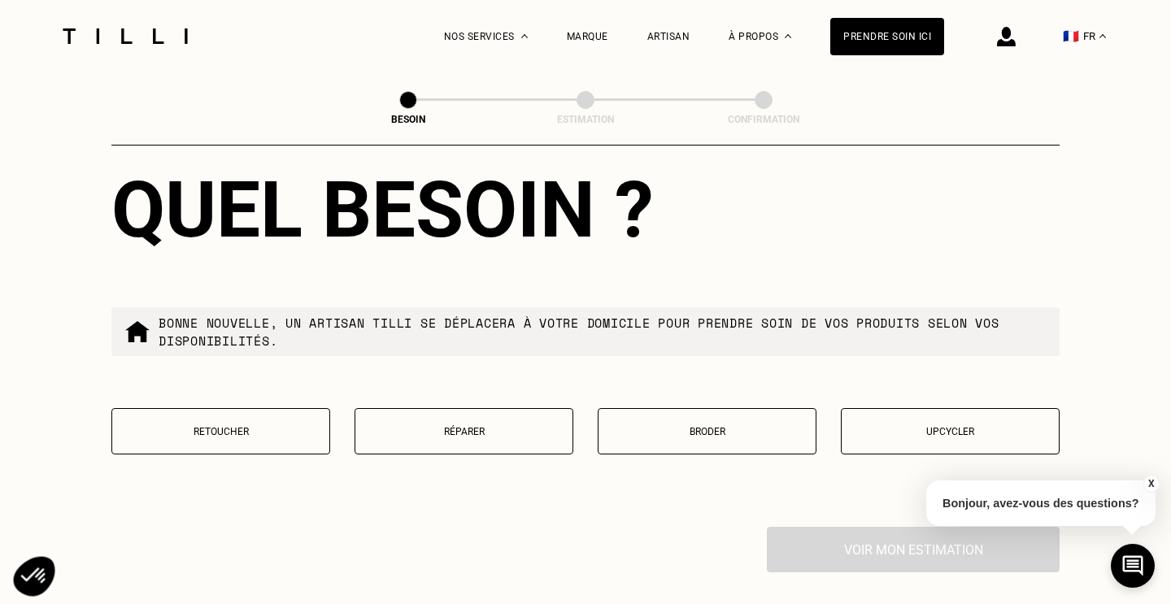
click at [269, 434] on button "Retoucher" at bounding box center [220, 431] width 219 height 46
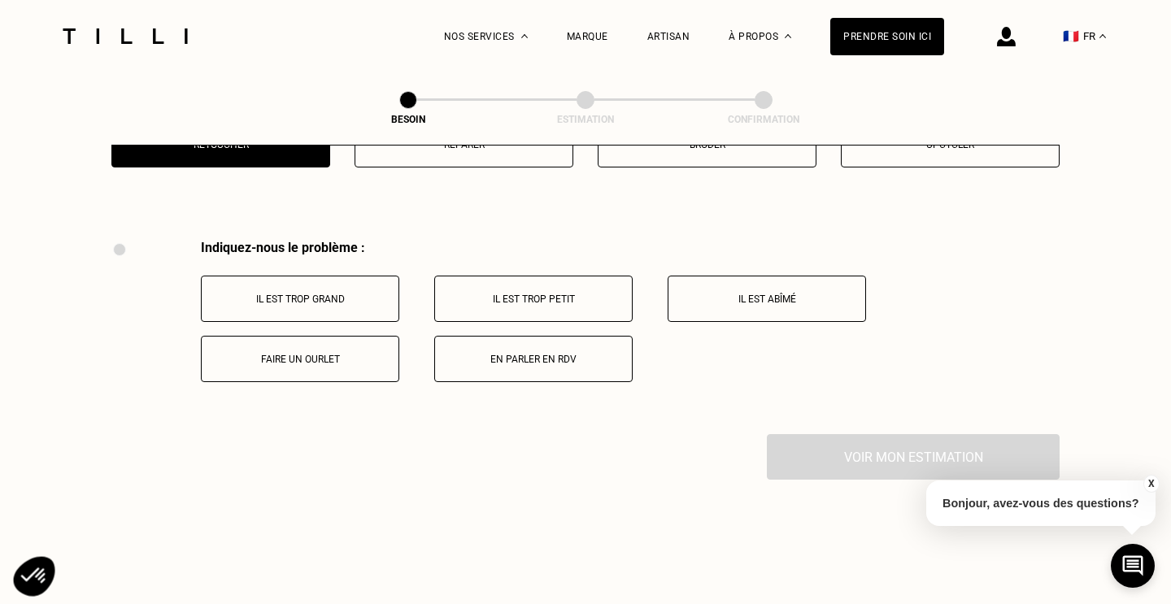
scroll to position [2956, 0]
click at [328, 358] on button "Faire un ourlet" at bounding box center [300, 360] width 198 height 46
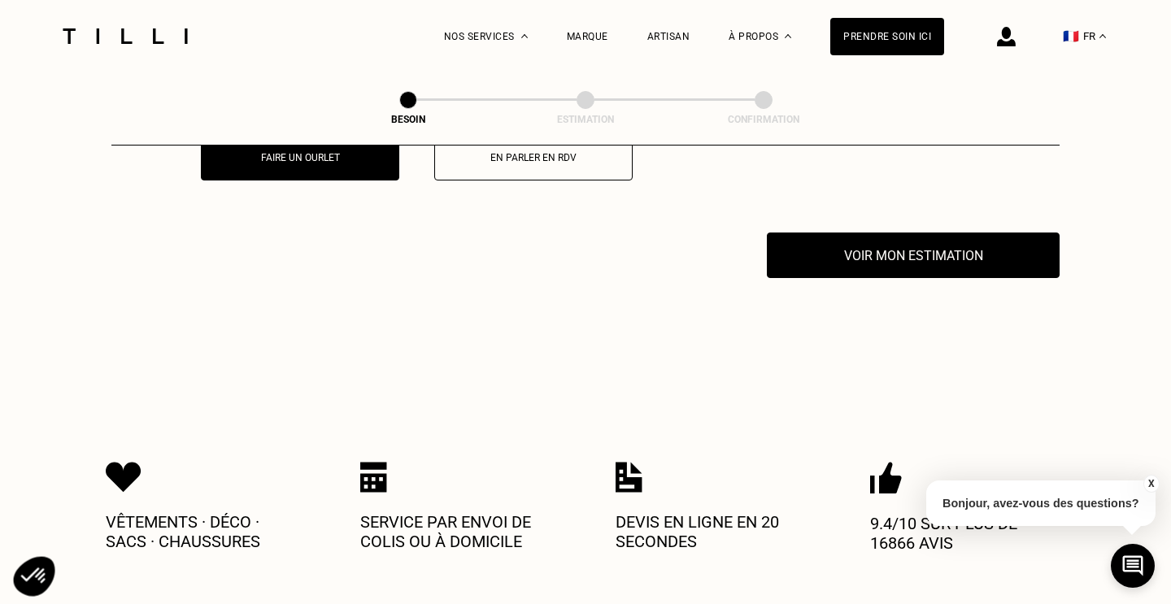
scroll to position [2889, 0]
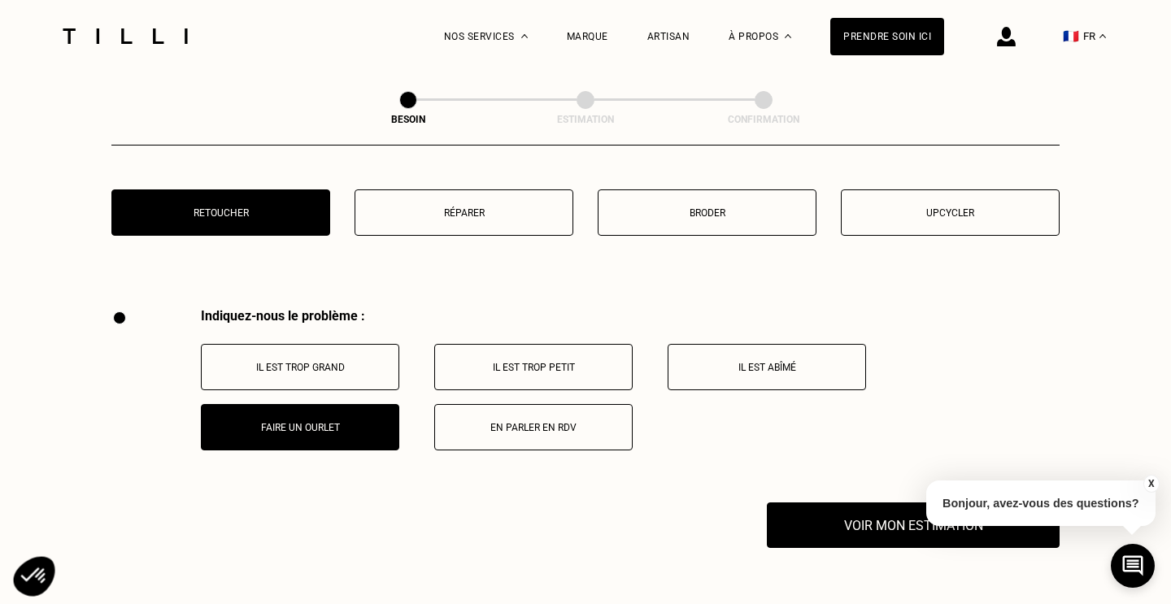
click at [338, 368] on button "Il est trop grand" at bounding box center [300, 367] width 198 height 46
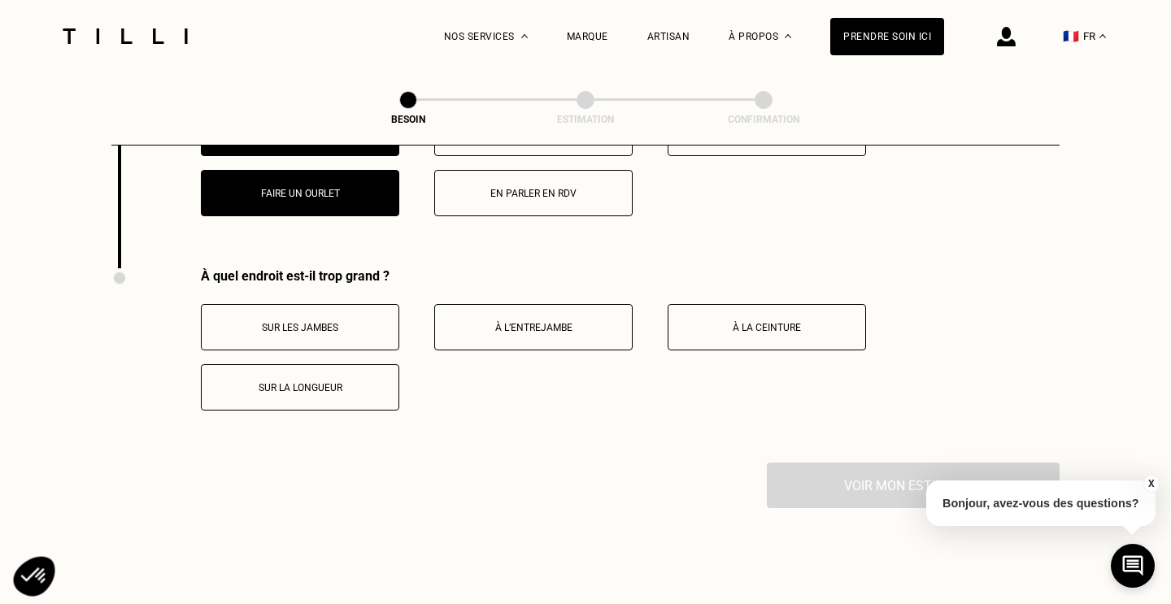
scroll to position [3120, 0]
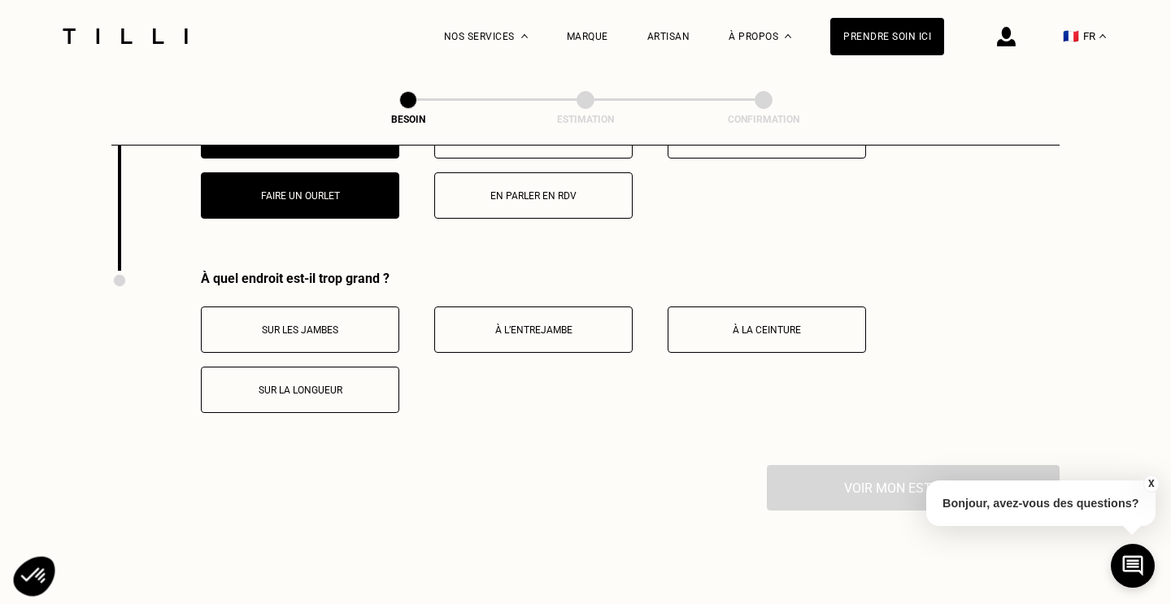
click at [724, 328] on button "À la ceinture" at bounding box center [766, 330] width 198 height 46
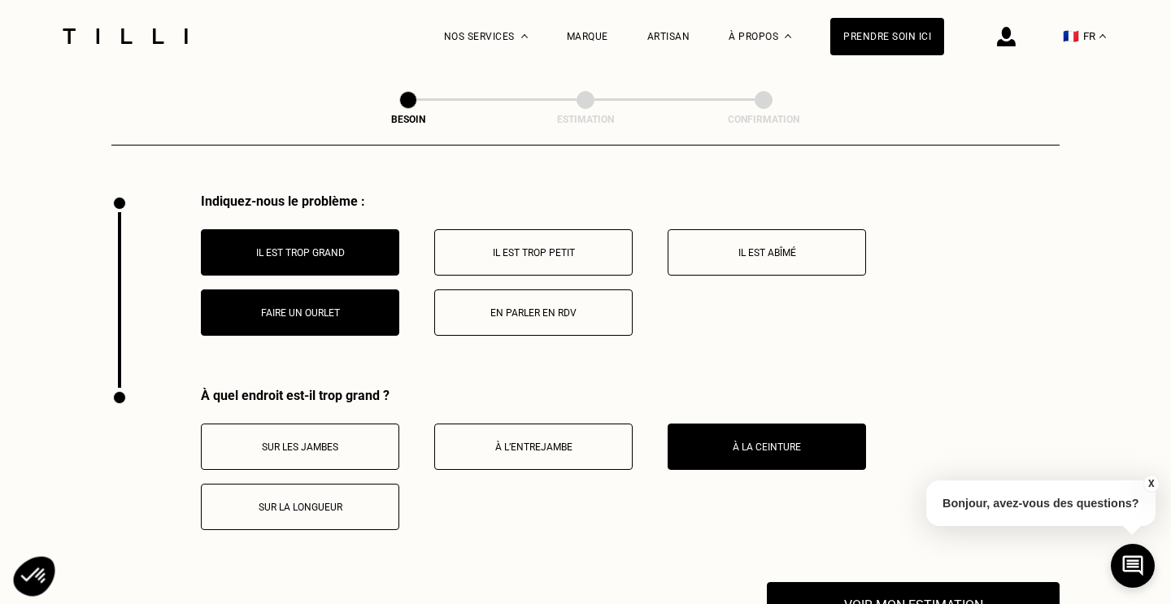
scroll to position [3002, 0]
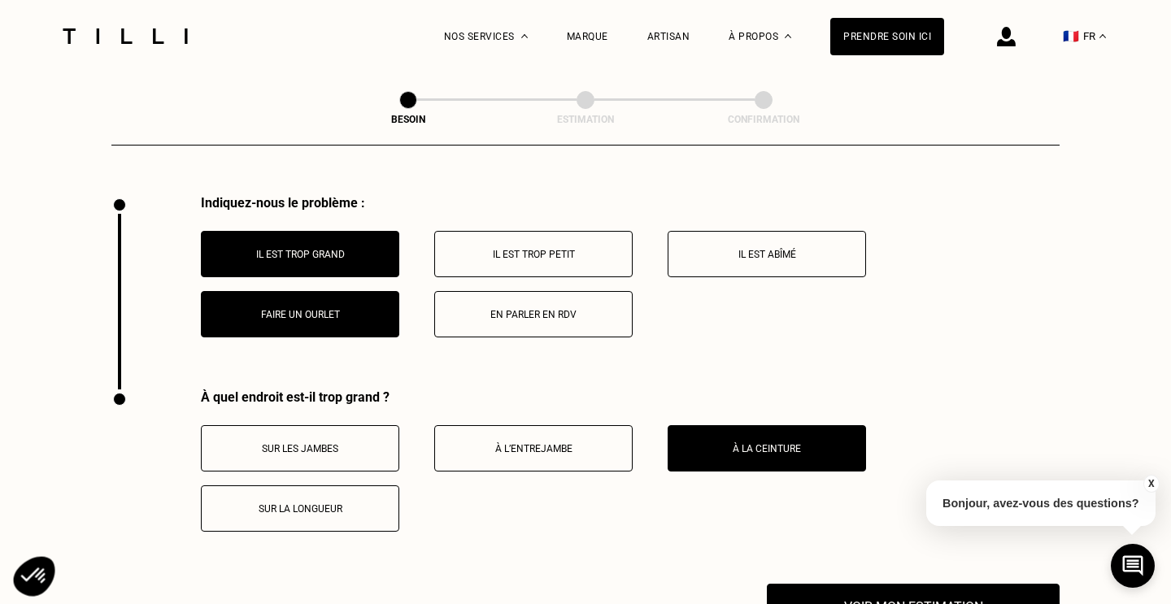
click at [321, 503] on p "Sur la longueur" at bounding box center [300, 508] width 180 height 11
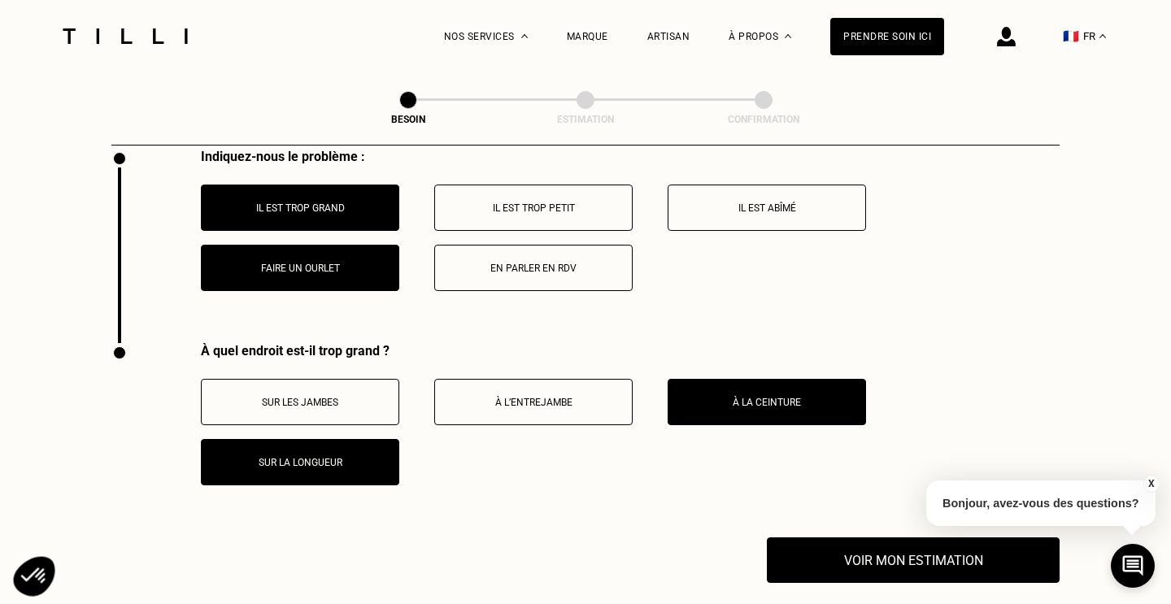
scroll to position [3070, 0]
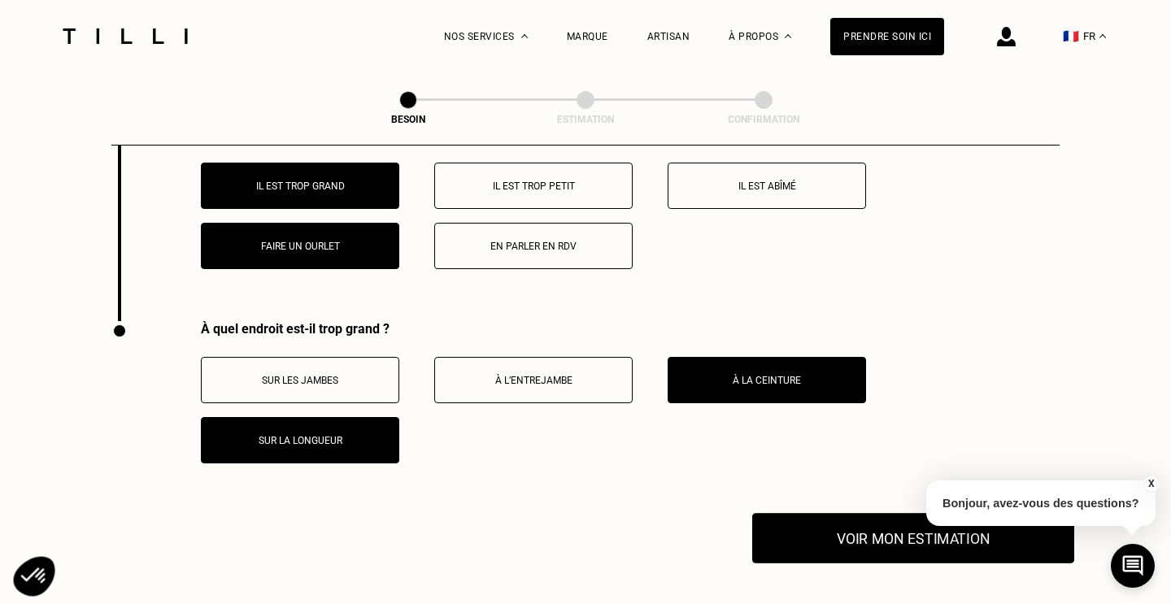
click at [843, 518] on button "Voir mon estimation" at bounding box center [913, 538] width 322 height 50
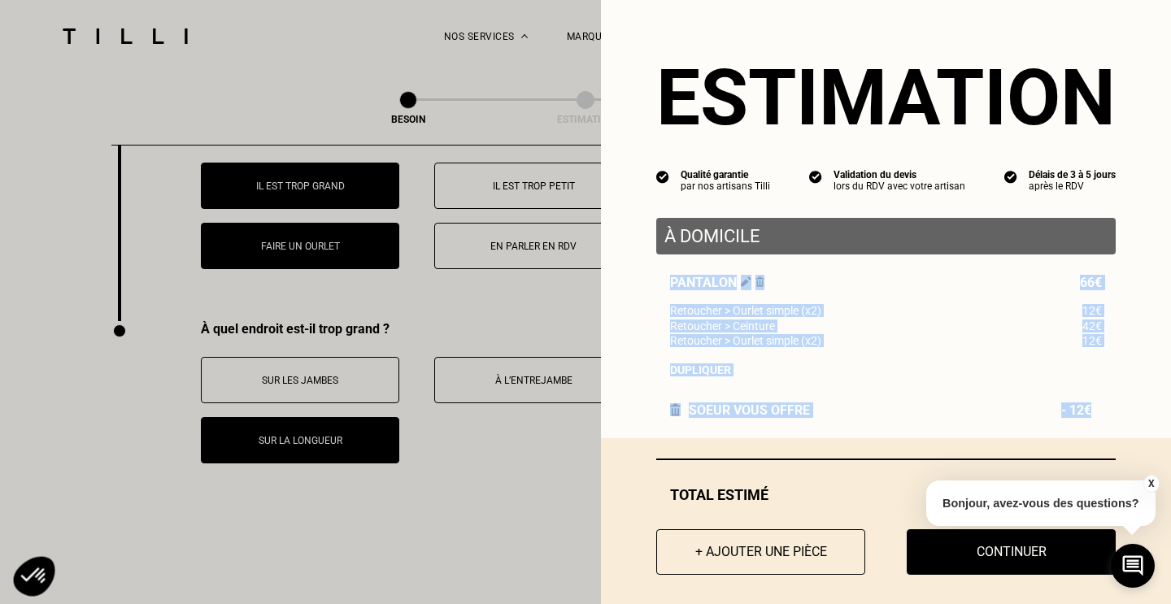
drag, startPoint x: 663, startPoint y: 281, endPoint x: 1138, endPoint y: 415, distance: 493.9
click at [1138, 415] on div "Estimation Qualité garantie par nos artisans Tilli Validation du devis lors du …" at bounding box center [886, 219] width 570 height 438
click at [966, 413] on div "SOEUR vous offre - 12€" at bounding box center [885, 409] width 459 height 15
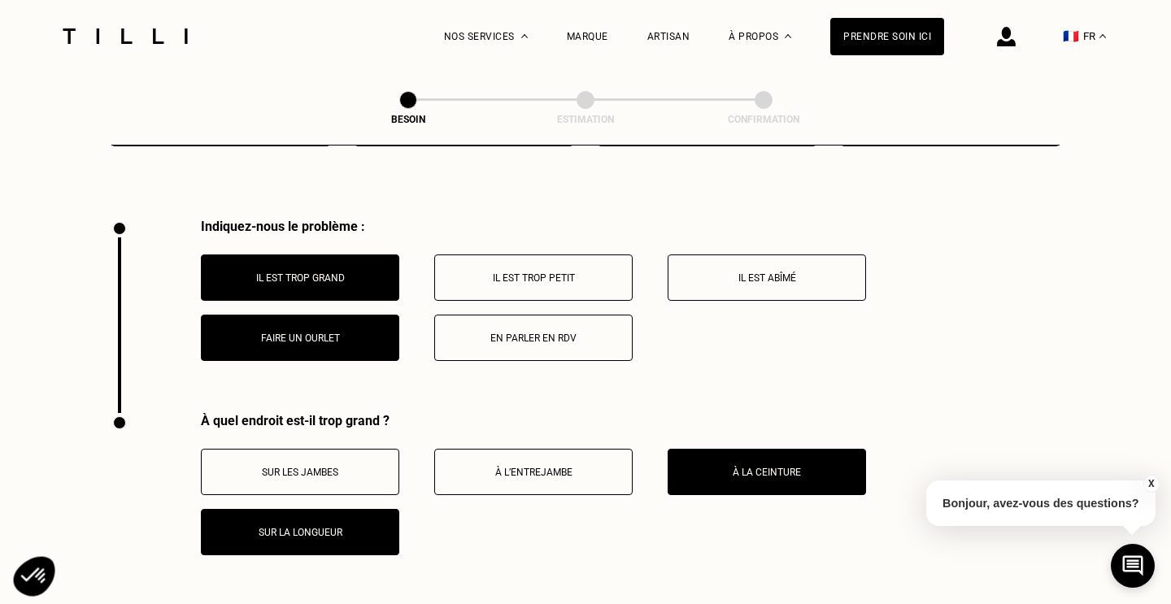
scroll to position [3036, 0]
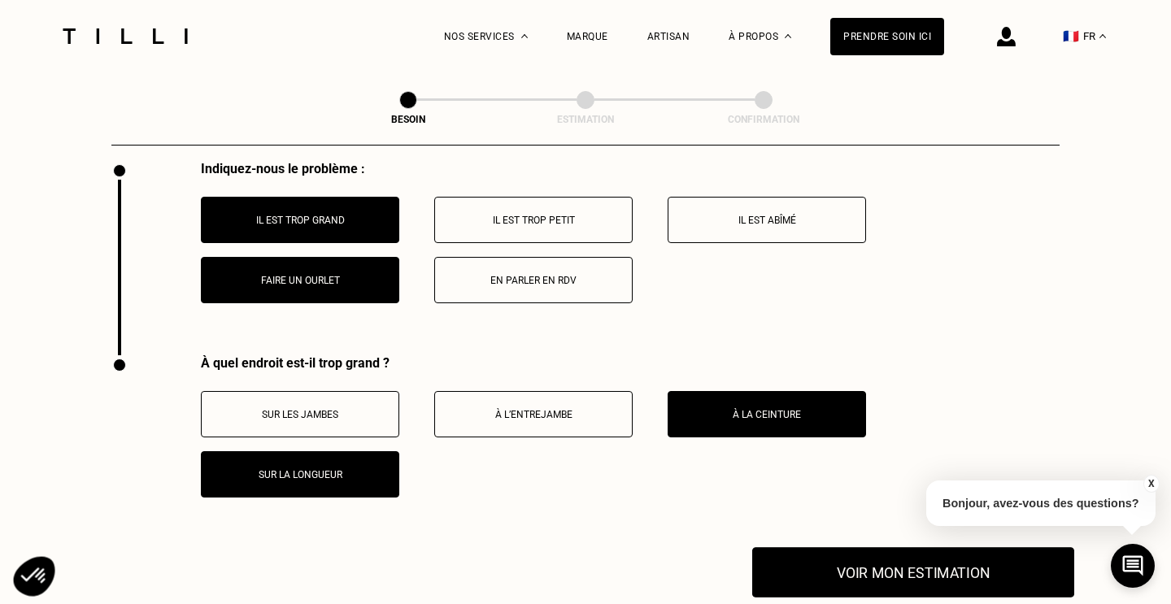
click at [837, 547] on button "Voir mon estimation" at bounding box center [913, 572] width 322 height 50
